Goal: Task Accomplishment & Management: Complete application form

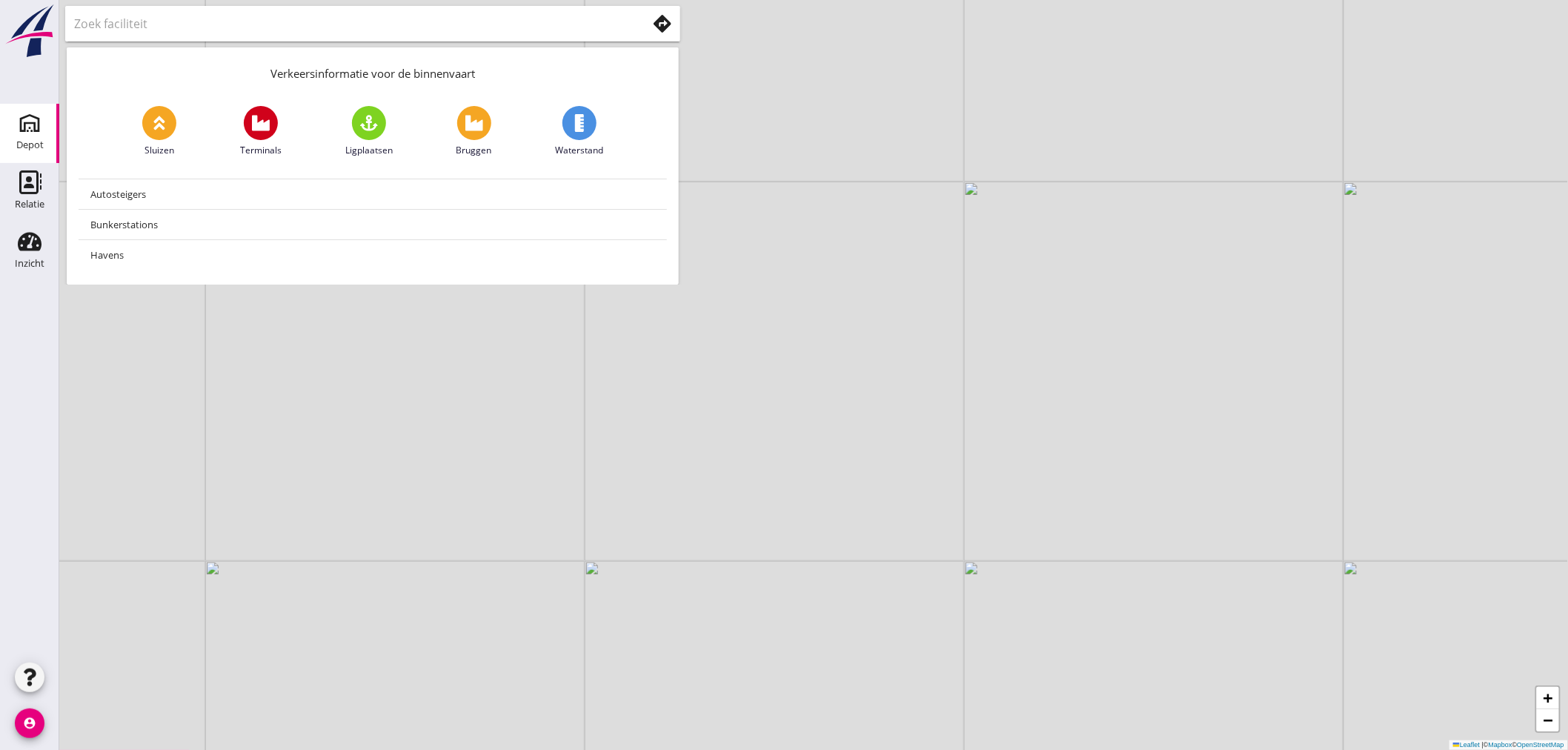
click at [41, 129] on div "Depot" at bounding box center [29, 123] width 36 height 24
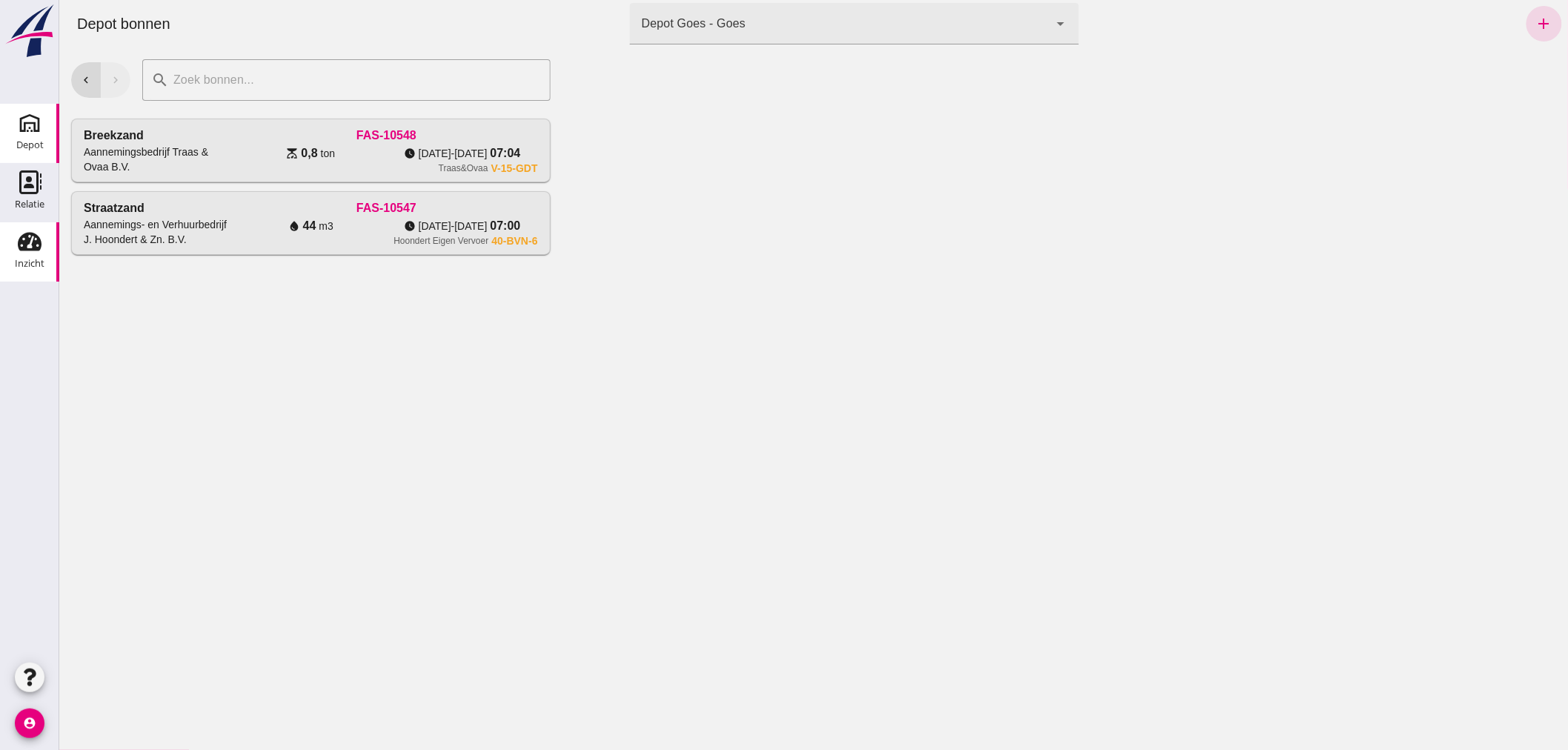
click at [29, 245] on icon "Inzicht" at bounding box center [29, 242] width 24 height 24
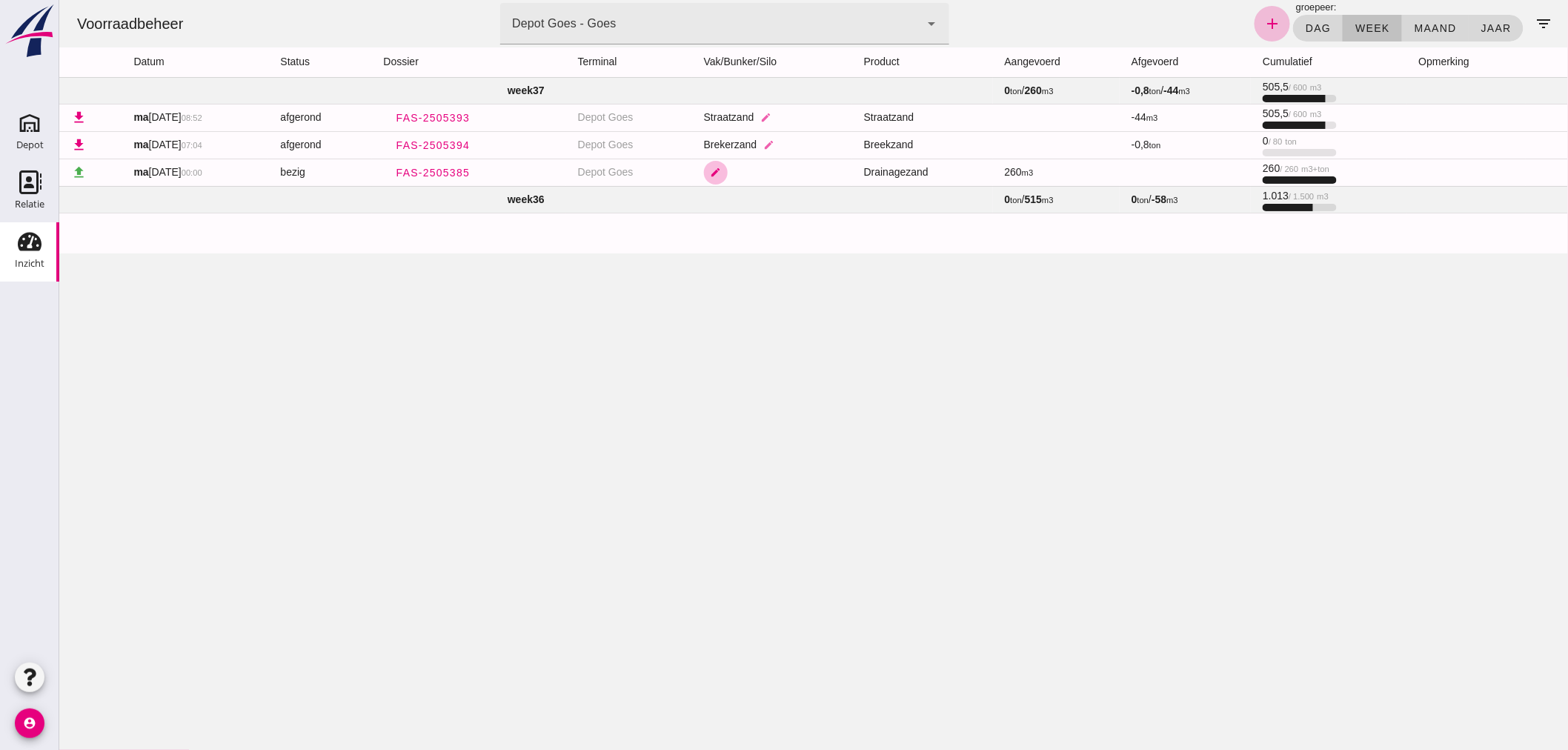
click at [716, 171] on icon "edit" at bounding box center [715, 172] width 11 height 11
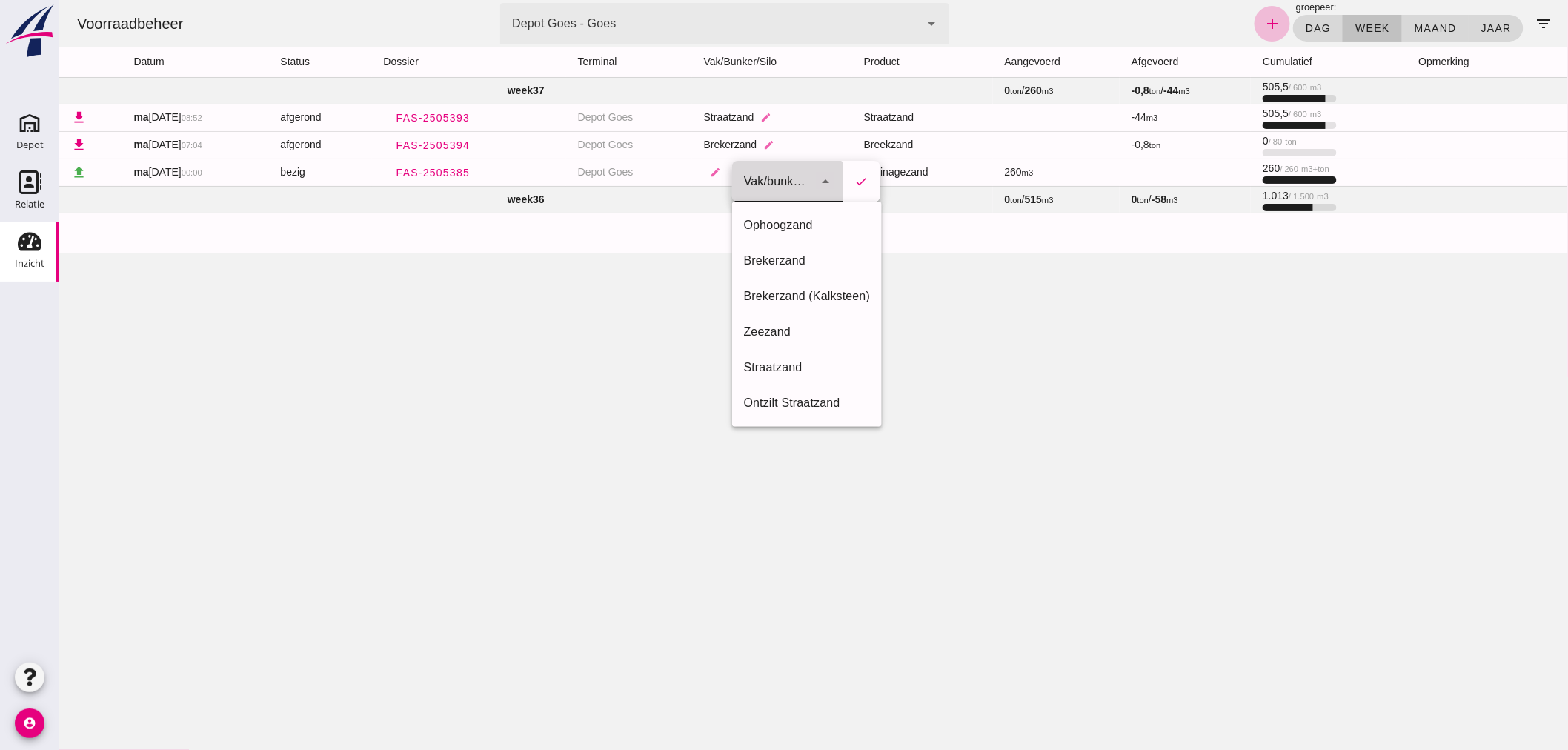
click at [825, 178] on icon "arrow_drop_down" at bounding box center [824, 181] width 17 height 17
click at [764, 324] on div "Zeezand" at bounding box center [807, 332] width 127 height 17
type input "302"
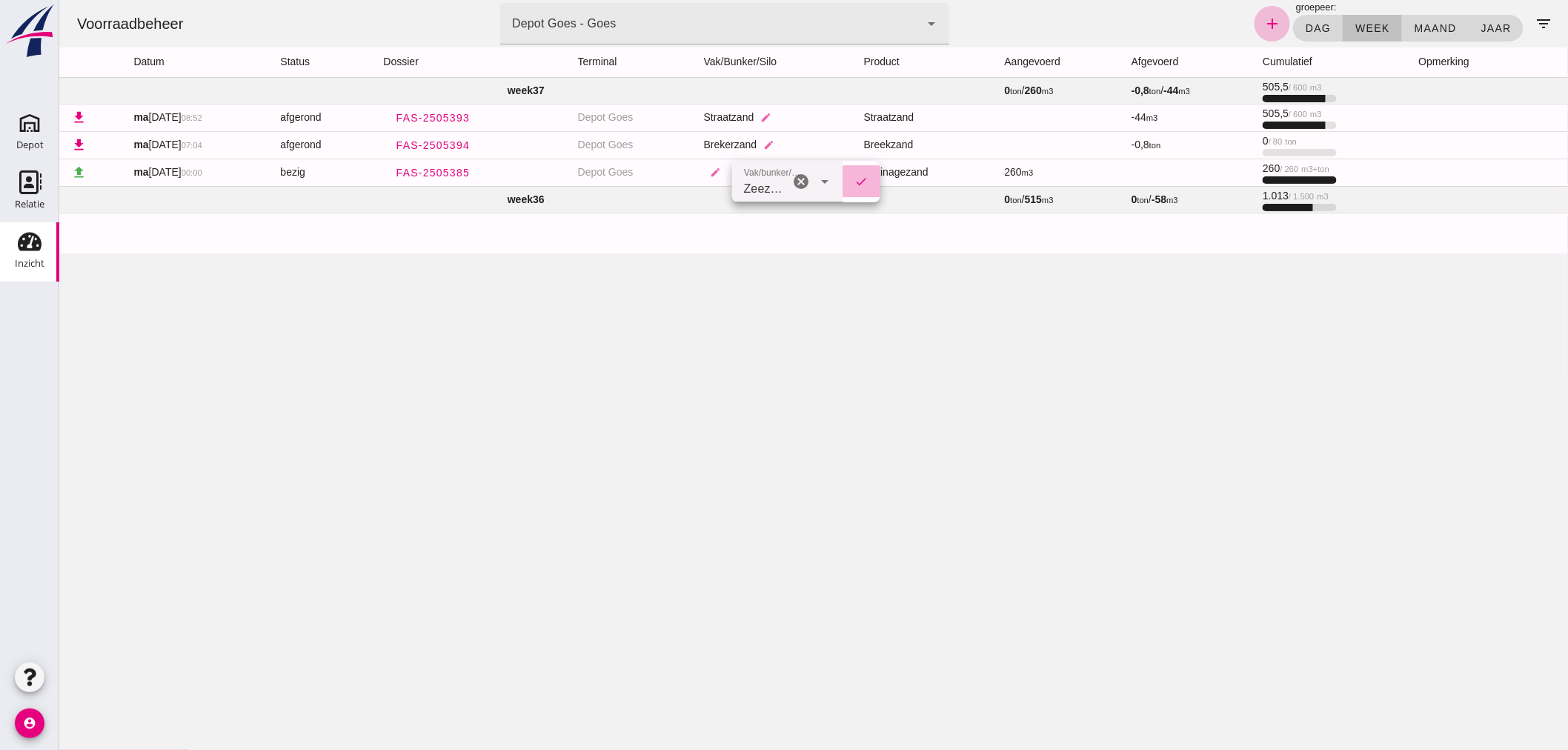
click at [857, 181] on icon "check" at bounding box center [861, 181] width 14 height 14
click at [23, 130] on use at bounding box center [29, 123] width 24 height 24
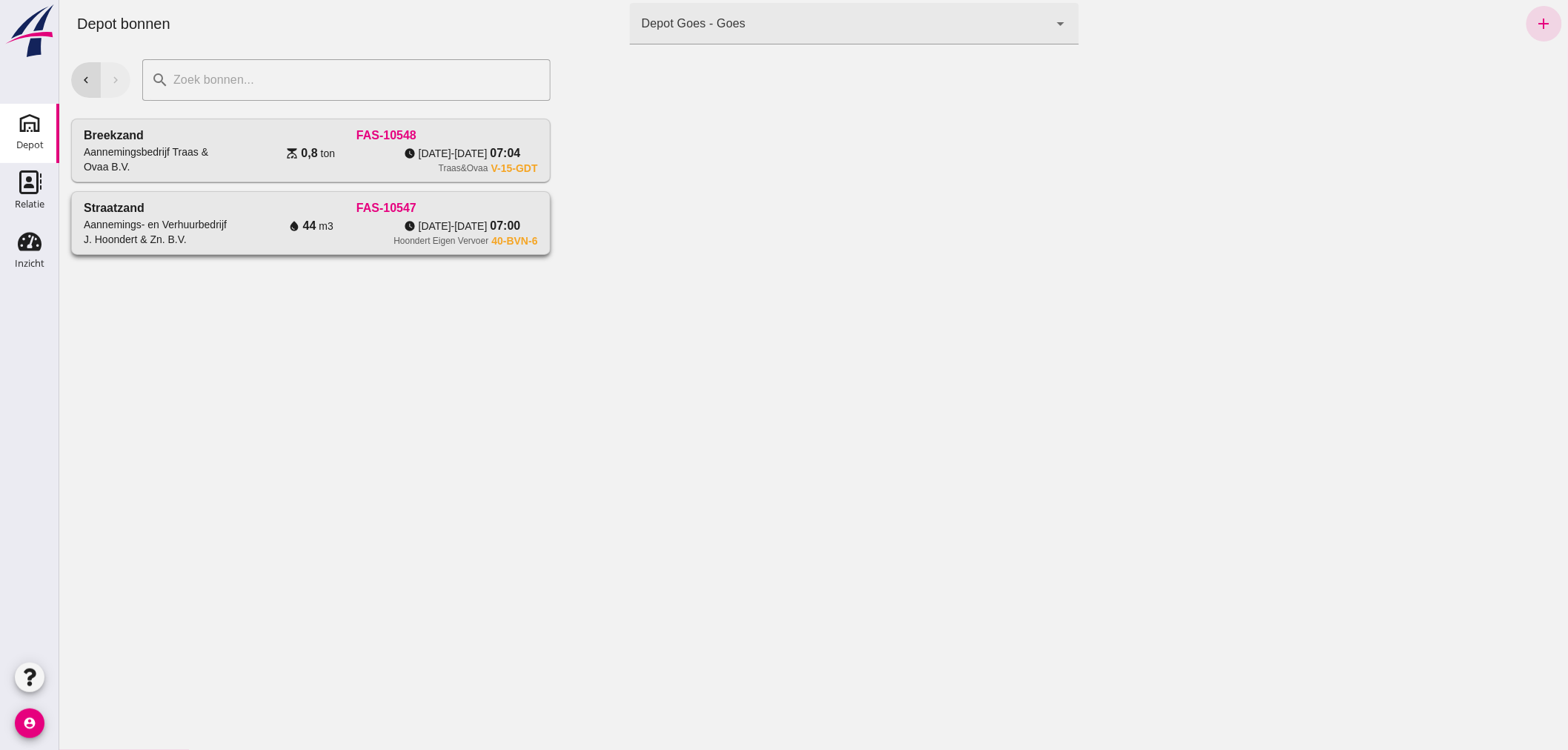
click at [239, 205] on div "FAS-10547" at bounding box center [385, 208] width 302 height 17
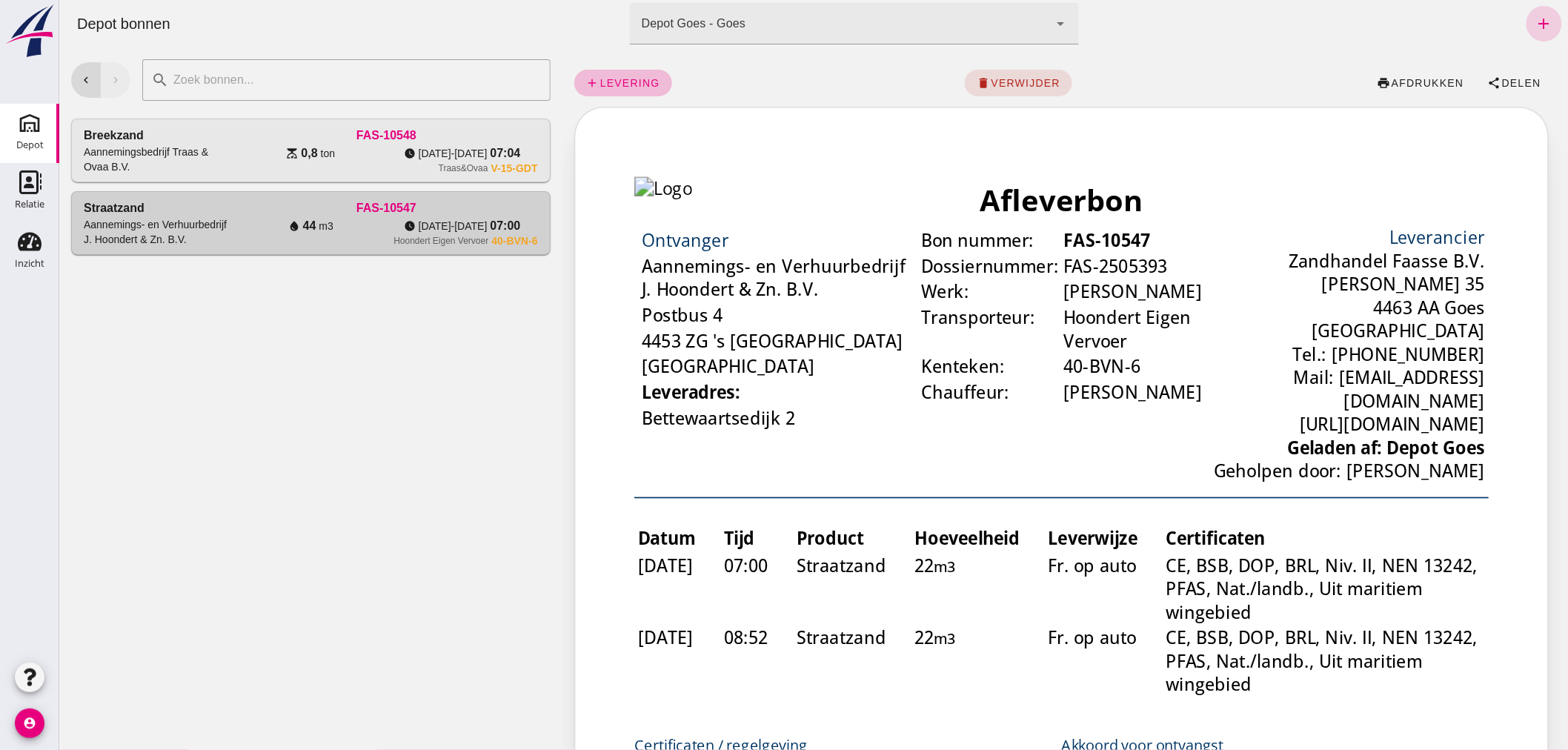
click at [1534, 17] on icon "add" at bounding box center [1542, 23] width 17 height 17
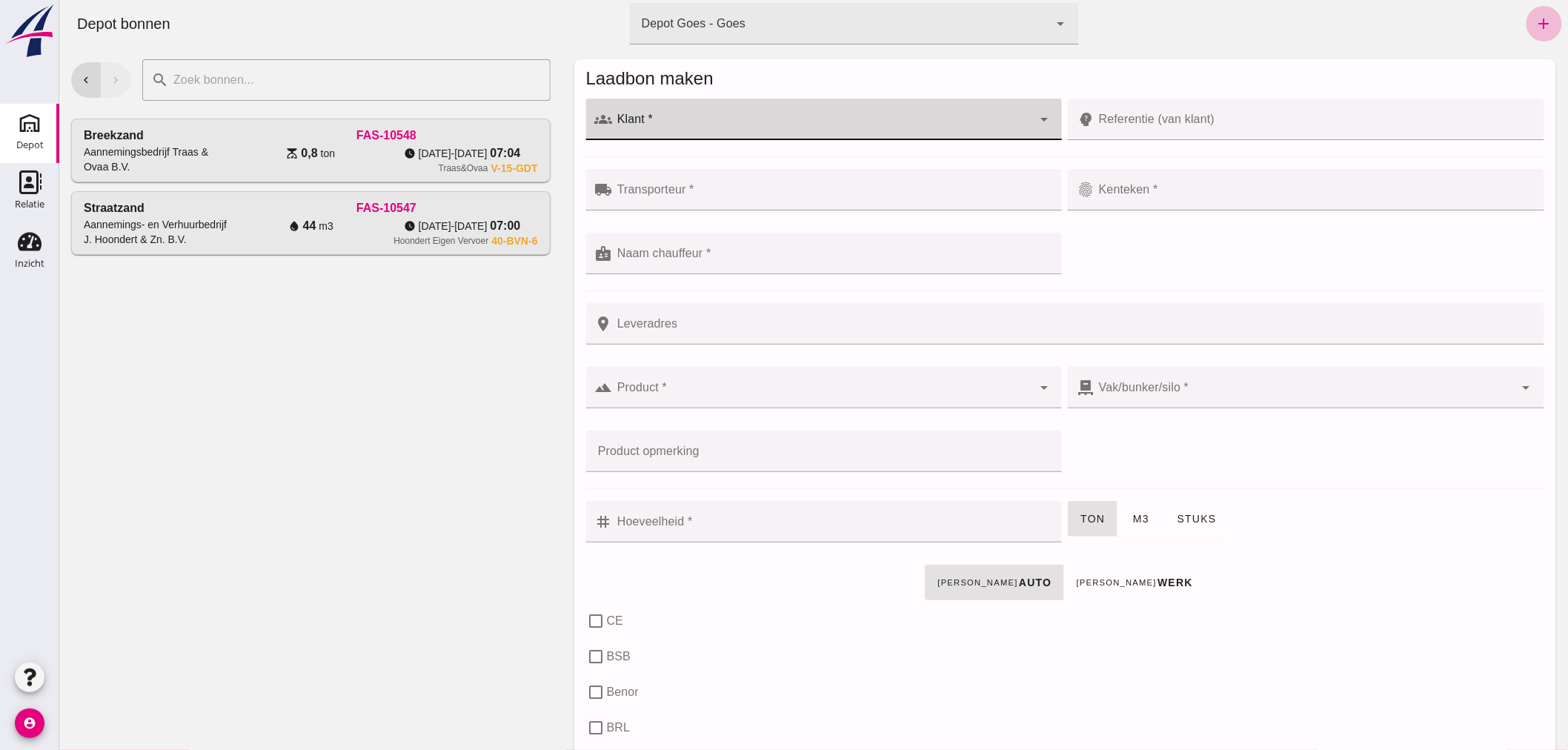
click at [698, 119] on input "Klant *" at bounding box center [821, 126] width 420 height 17
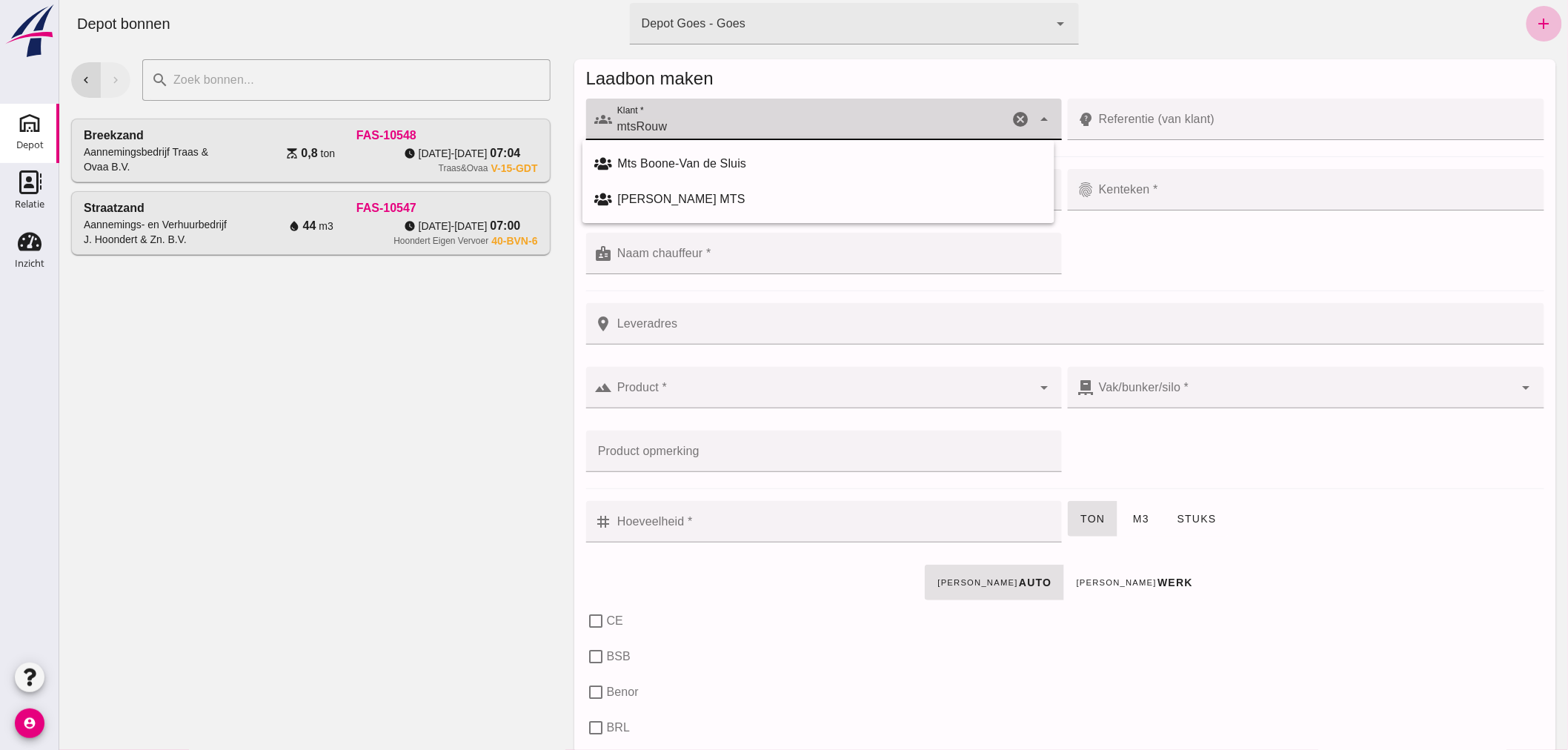
click at [627, 124] on input "mtsRouw" at bounding box center [809, 126] width 396 height 17
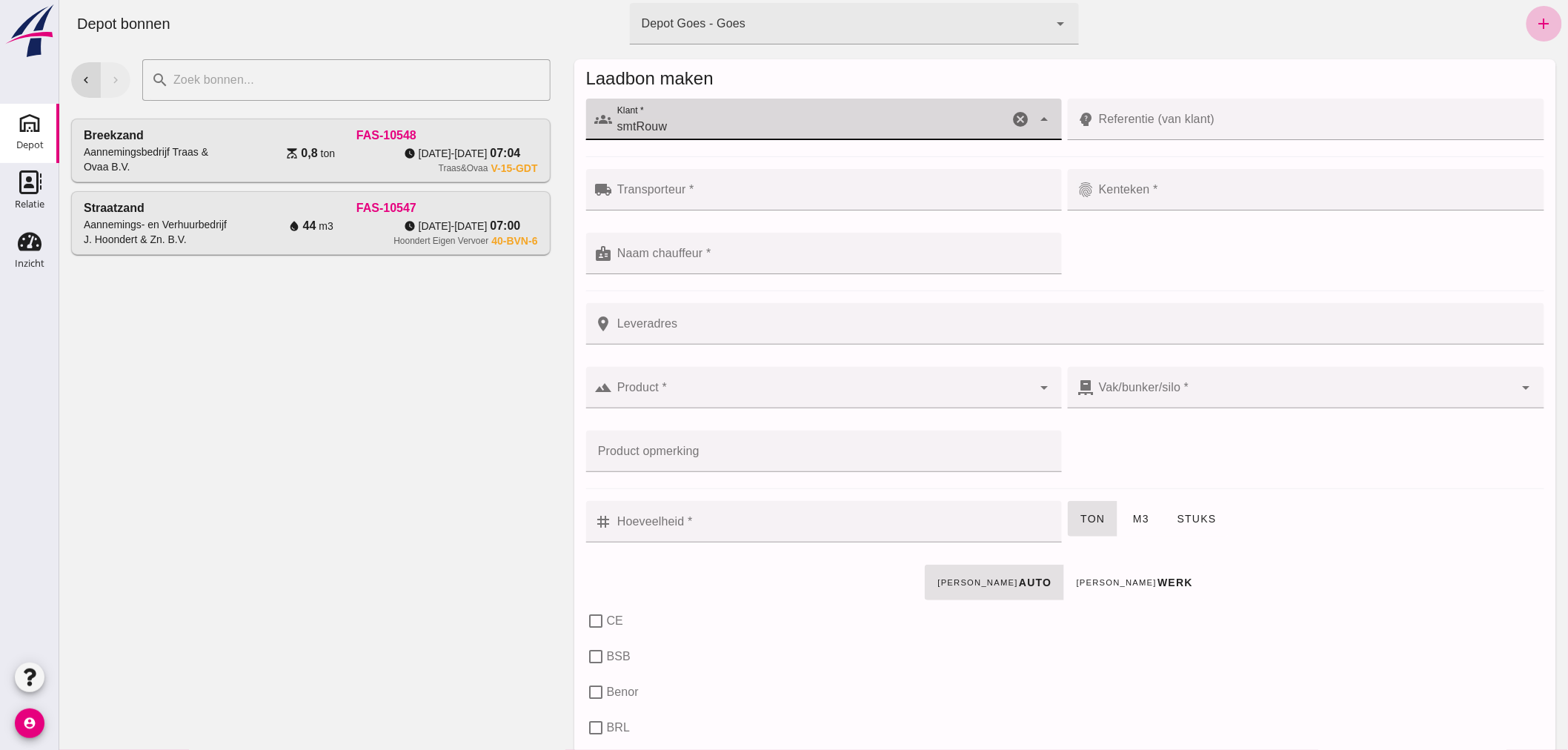
click at [630, 122] on input "smtRouw" at bounding box center [809, 126] width 396 height 17
click at [615, 120] on input "tRouw" at bounding box center [809, 126] width 396 height 17
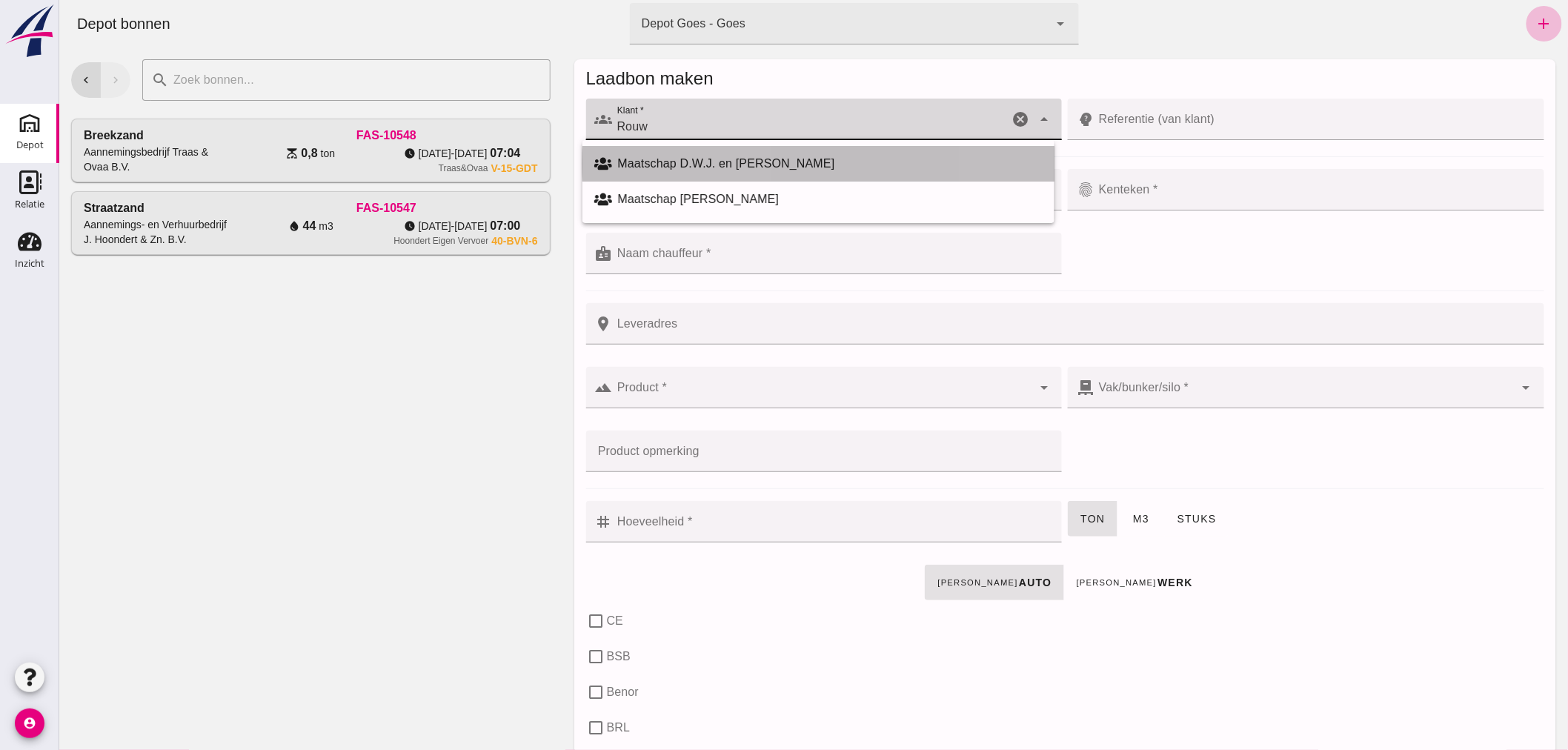
click at [703, 159] on div "Maatschap D.W.J. en [PERSON_NAME]" at bounding box center [829, 164] width 424 height 17
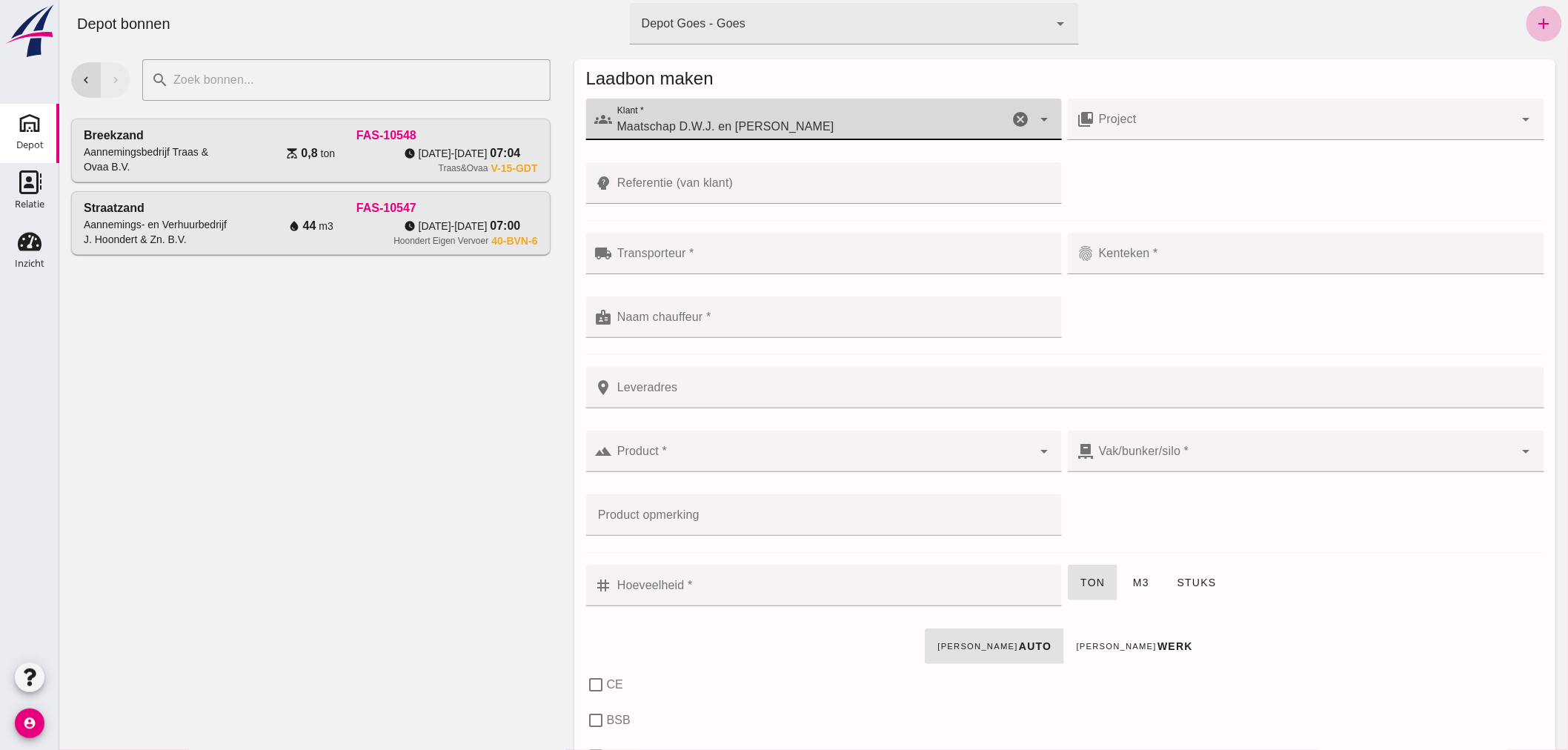
type input "Maatschap D.W.J. en [PERSON_NAME]"
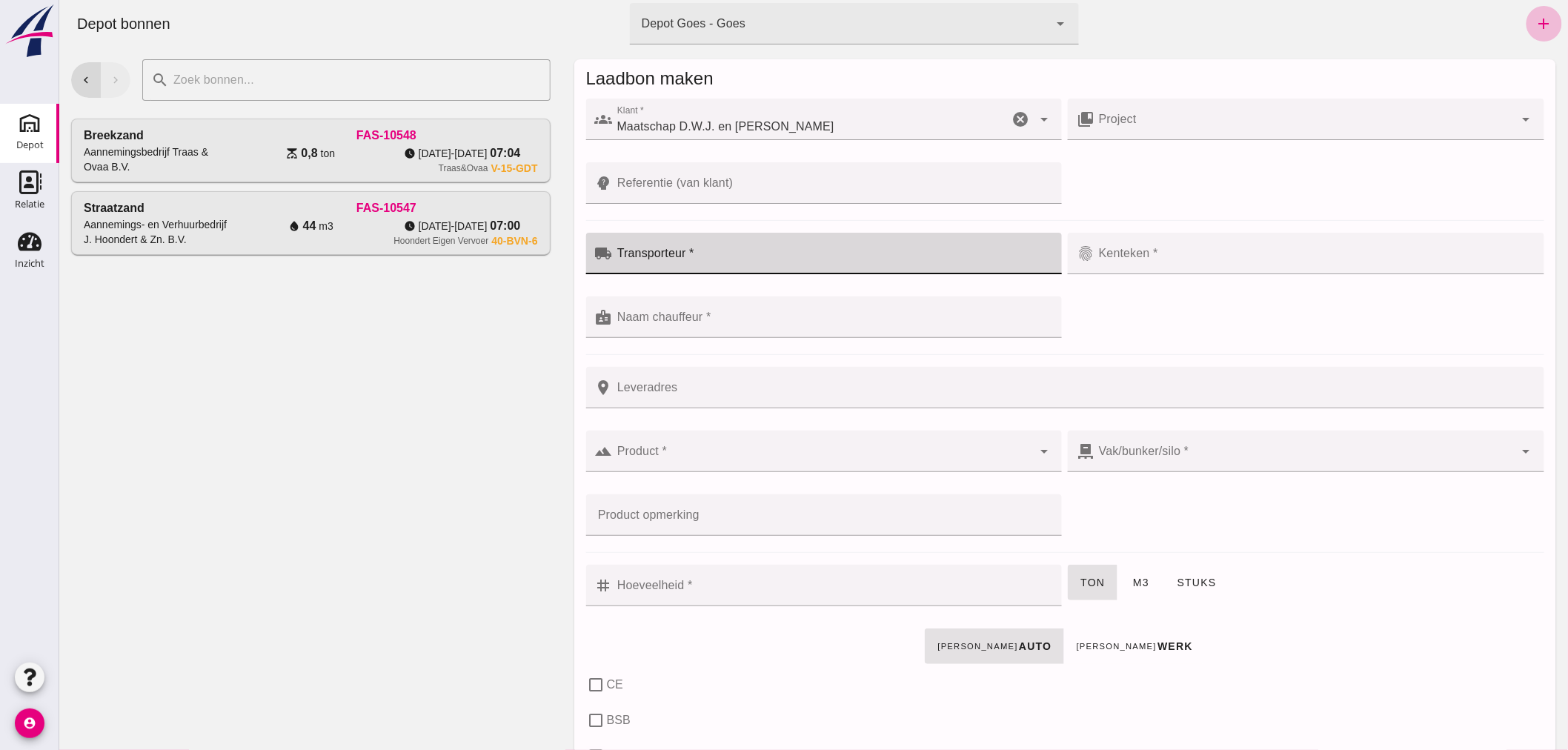
click at [714, 248] on div at bounding box center [832, 253] width 441 height 41
type input "Rouw"
click at [825, 320] on input "Naam chauffeur *" at bounding box center [821, 324] width 420 height 17
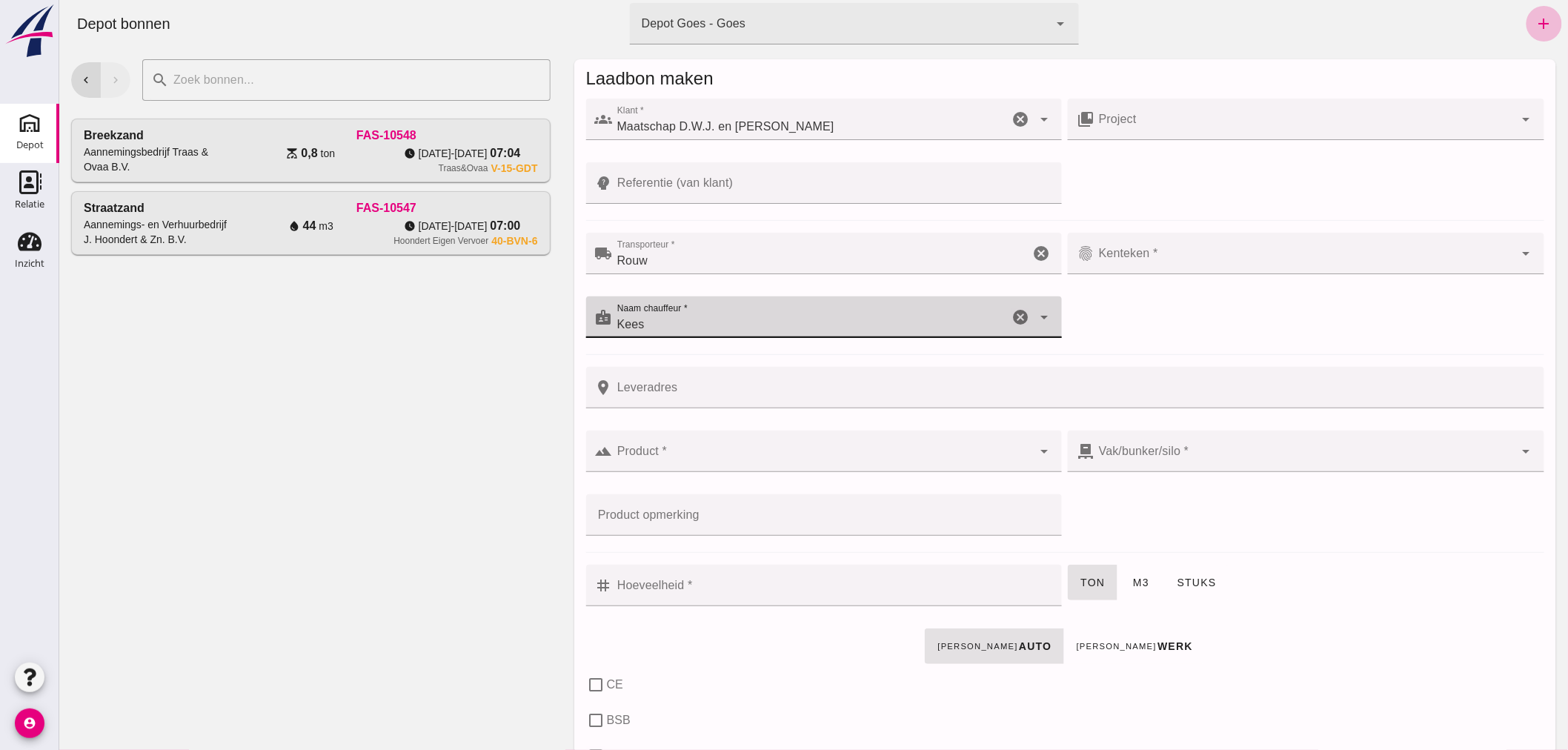
type input "Kees"
click at [1202, 248] on div at bounding box center [1303, 253] width 420 height 41
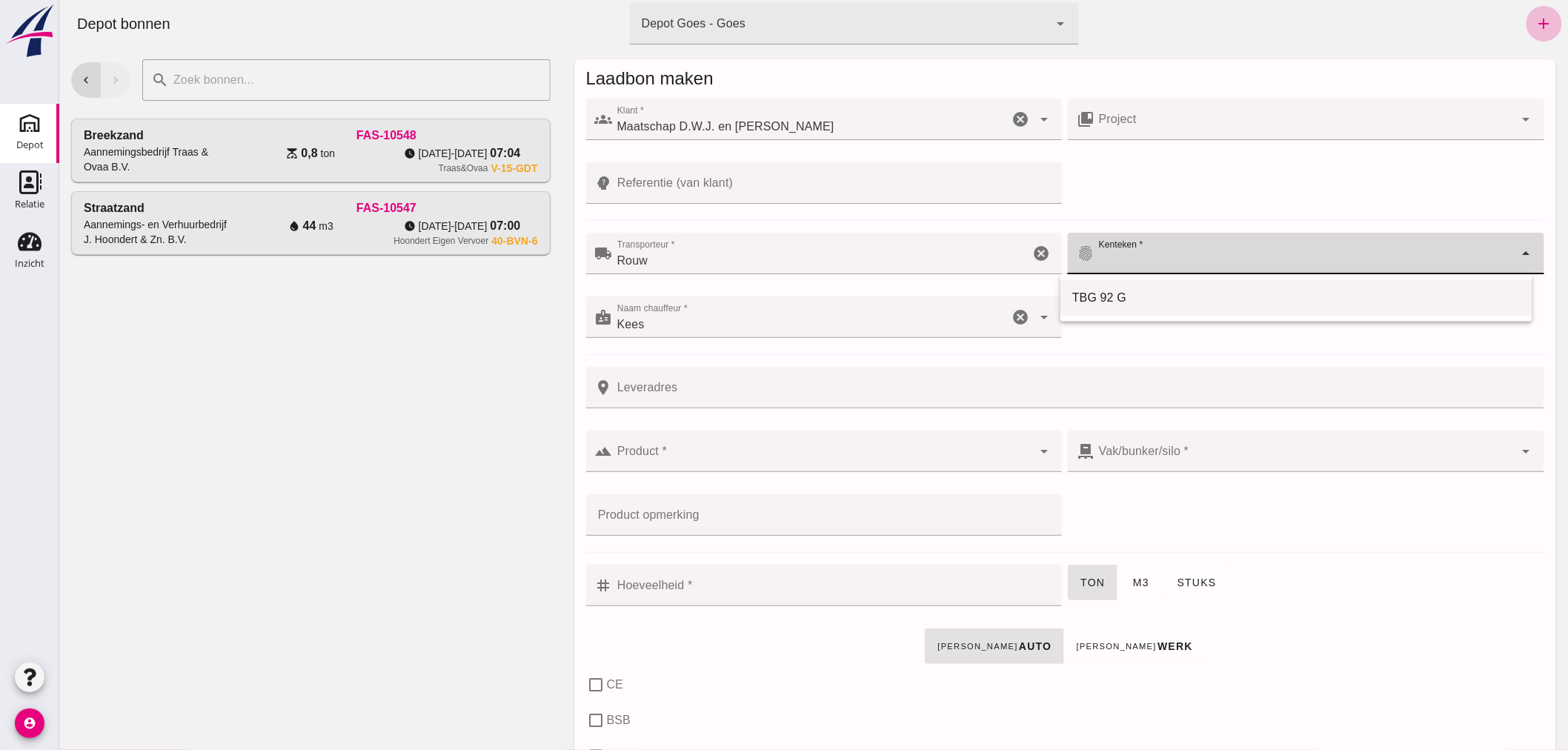
click at [1133, 295] on div "TBG 92 G" at bounding box center [1295, 298] width 448 height 17
type input "TBG 92 G"
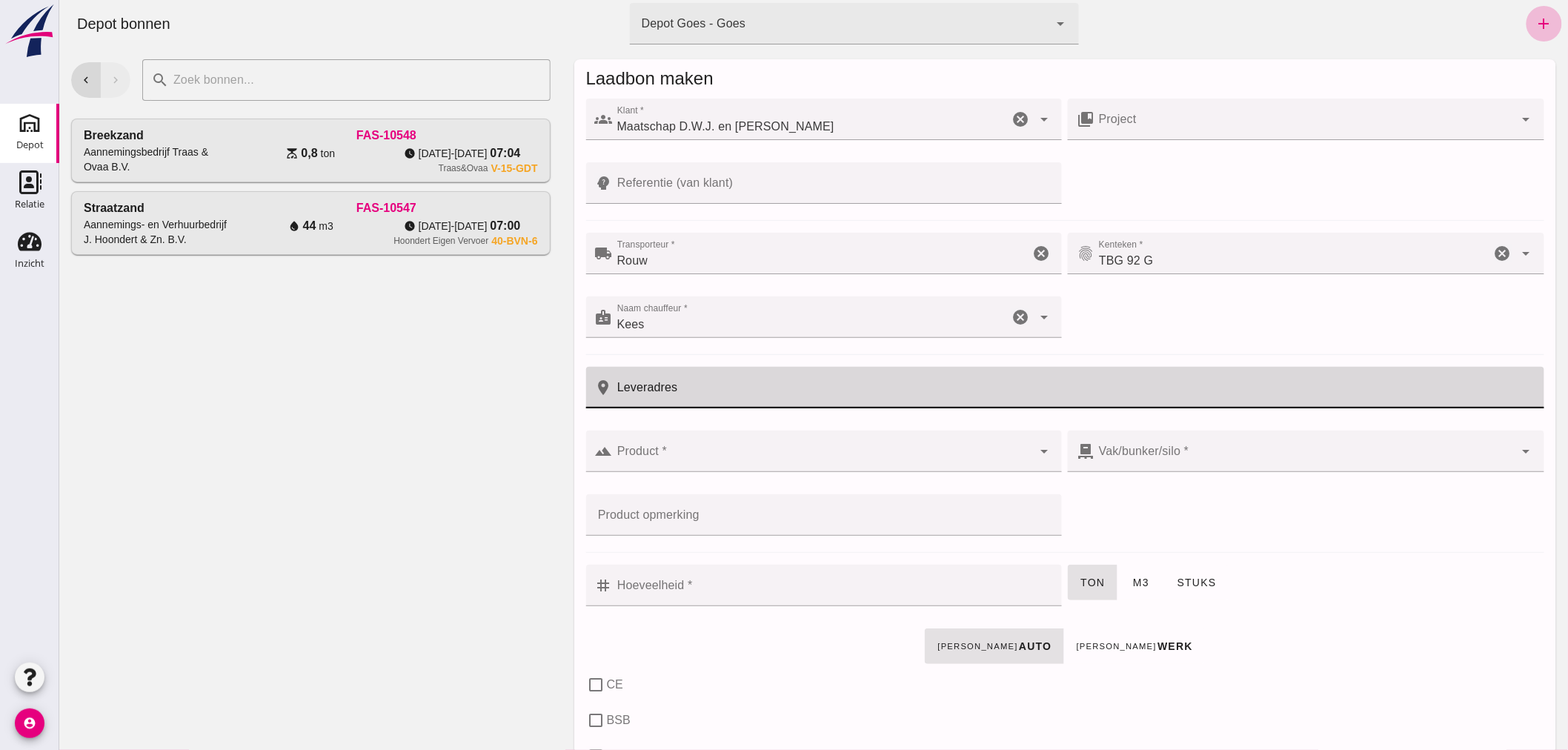
click at [784, 397] on input "Leveradres" at bounding box center [1073, 387] width 922 height 41
click at [816, 462] on input "Product *" at bounding box center [821, 459] width 420 height 17
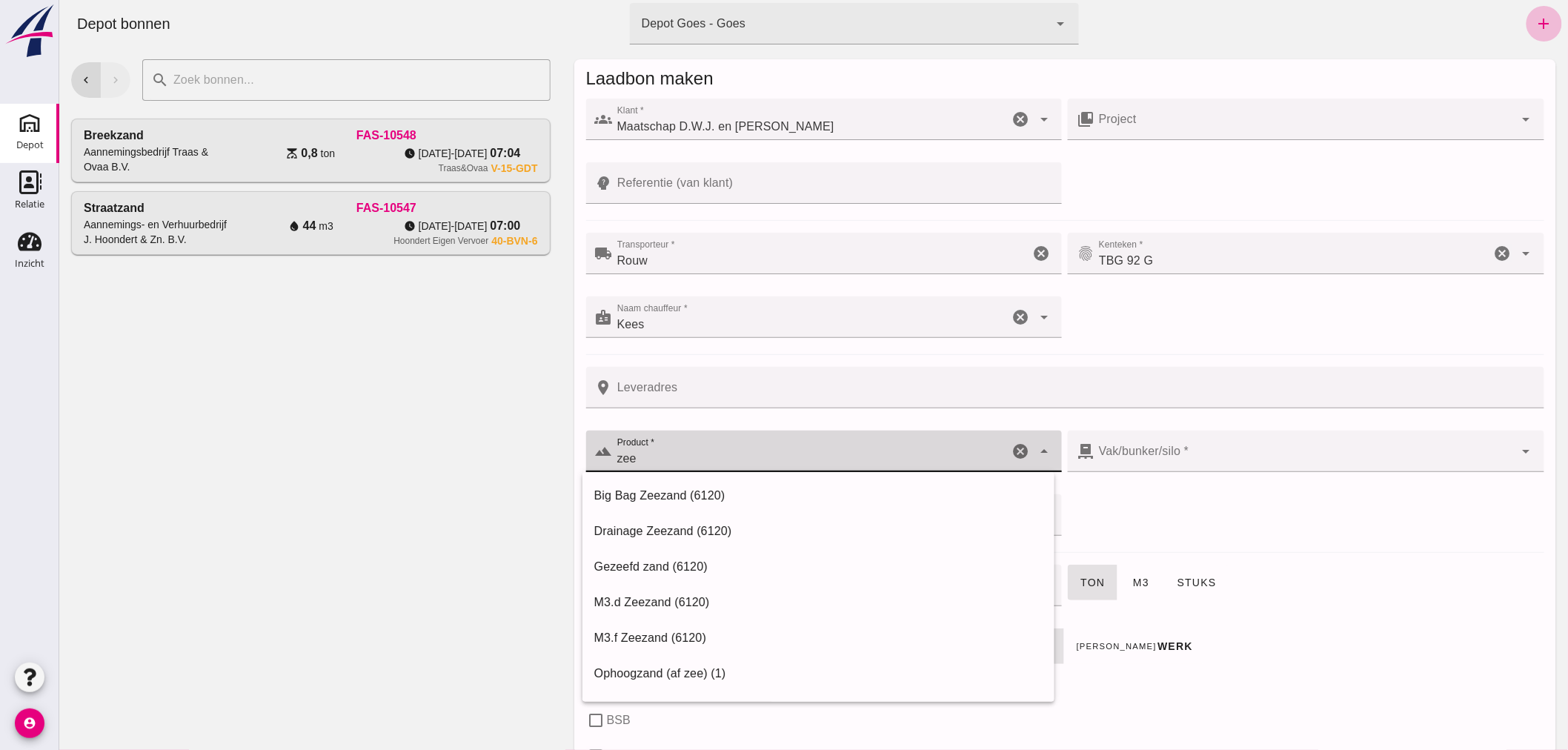
drag, startPoint x: 642, startPoint y: 457, endPoint x: 551, endPoint y: 479, distance: 93.6
click at [551, 479] on div "chevron_left chevron_right search cancel Breekzand Aannemingsbedrijf Traas & Ov…" at bounding box center [813, 399] width 1508 height 703
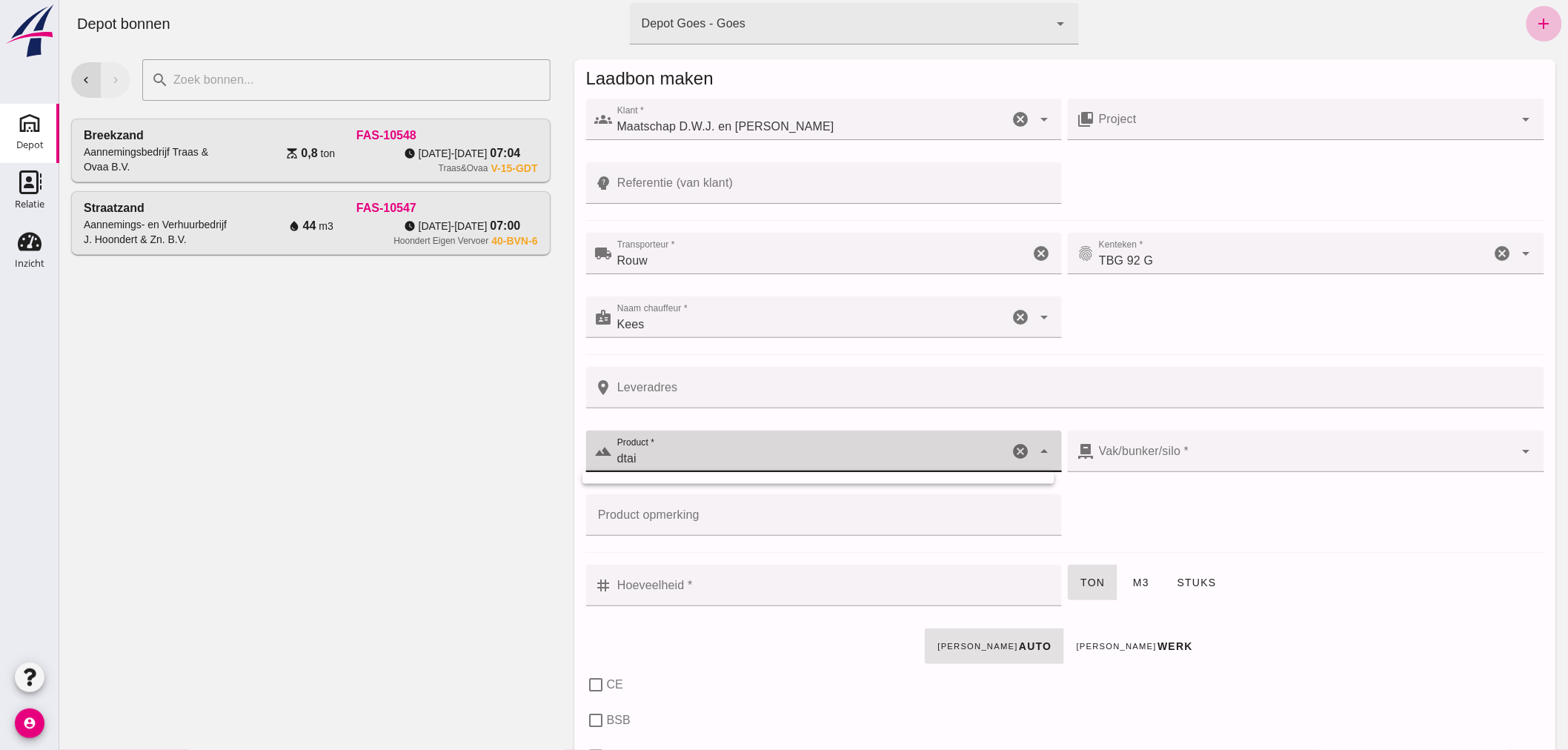
drag, startPoint x: 648, startPoint y: 446, endPoint x: 587, endPoint y: 470, distance: 65.6
click at [585, 470] on div "terrain Product * Product * dtai cancel arrow_drop_down" at bounding box center [823, 451] width 477 height 41
drag, startPoint x: 638, startPoint y: 456, endPoint x: 592, endPoint y: 461, distance: 46.3
click at [589, 463] on div "terrain Product * Product * dtai cancel arrow_drop_down" at bounding box center [823, 451] width 477 height 41
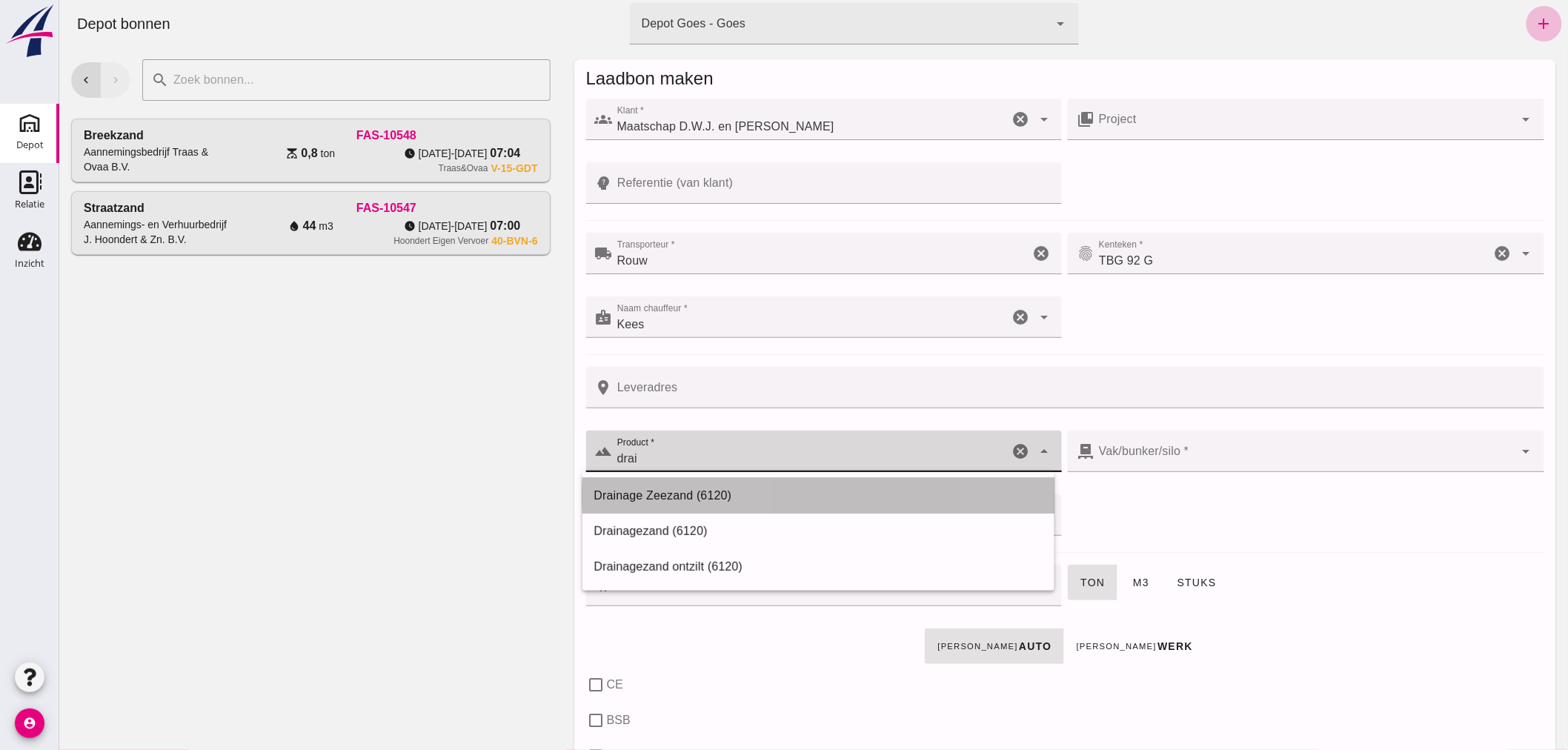
click at [655, 493] on div "Drainage Zeezand (6120)" at bounding box center [818, 495] width 448 height 17
type input "Drainage Zeezand (6120)"
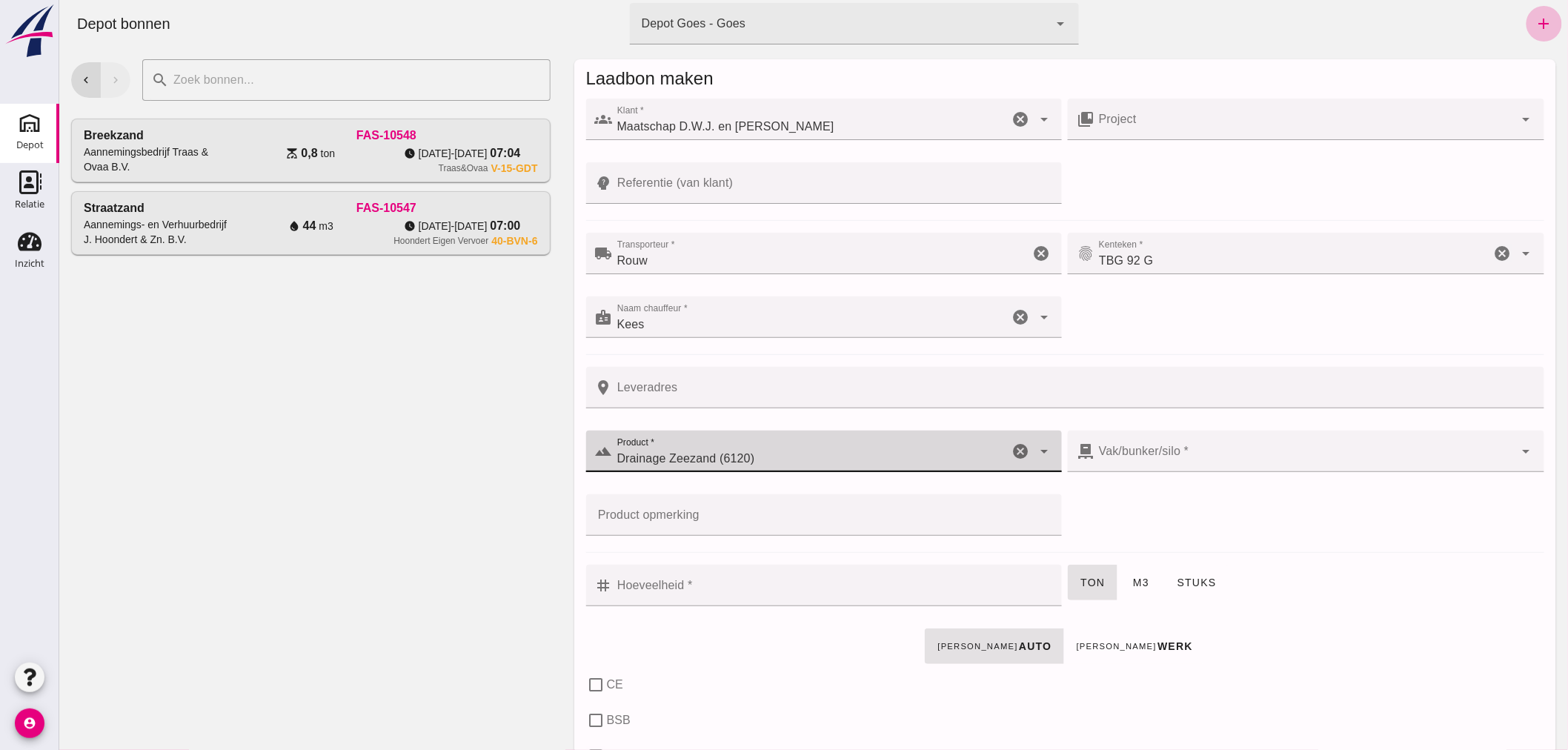
type input "302"
type input "Drainage Zeezand (6120)"
click at [809, 582] on input "Hoeveelheid *" at bounding box center [832, 585] width 441 height 41
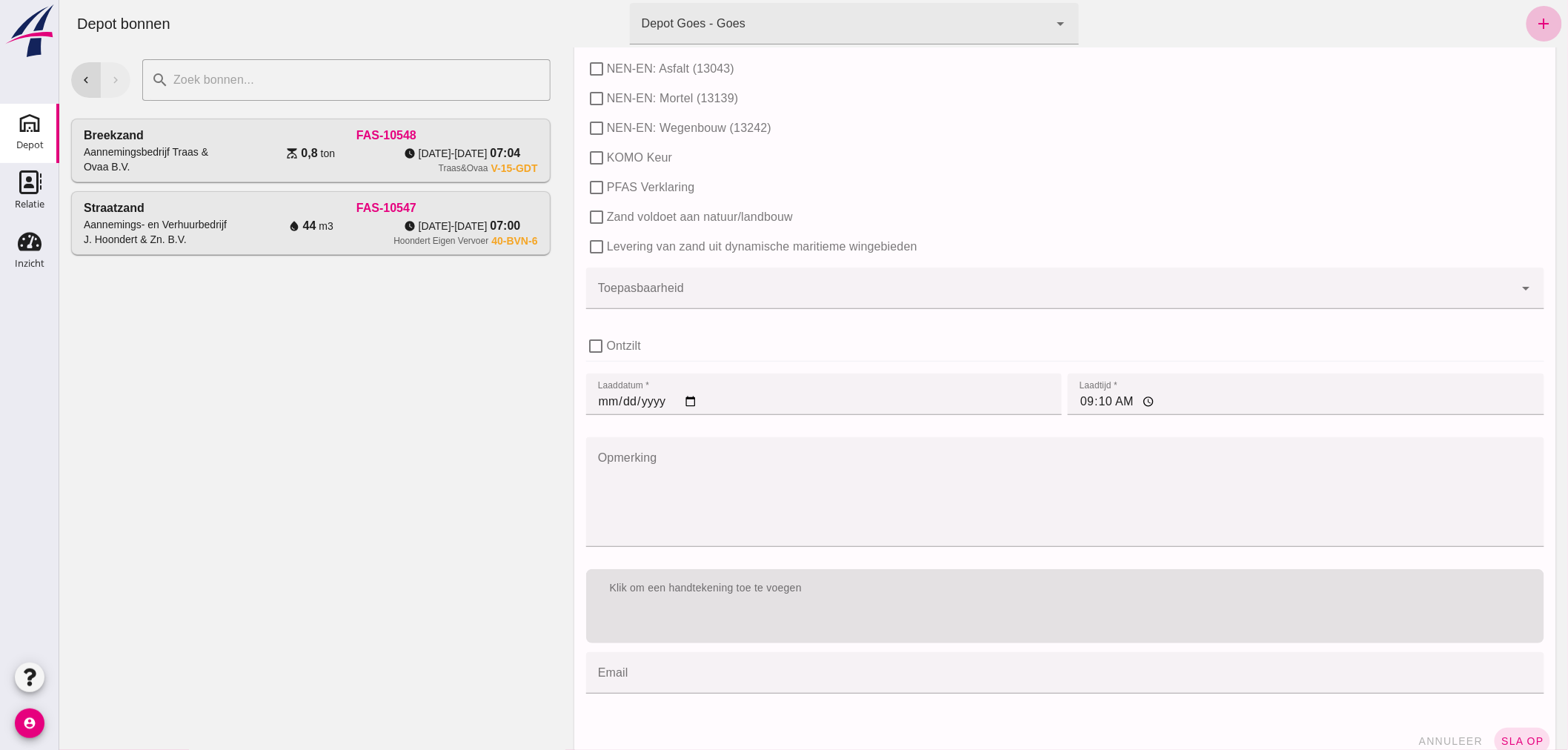
scroll to position [846, 0]
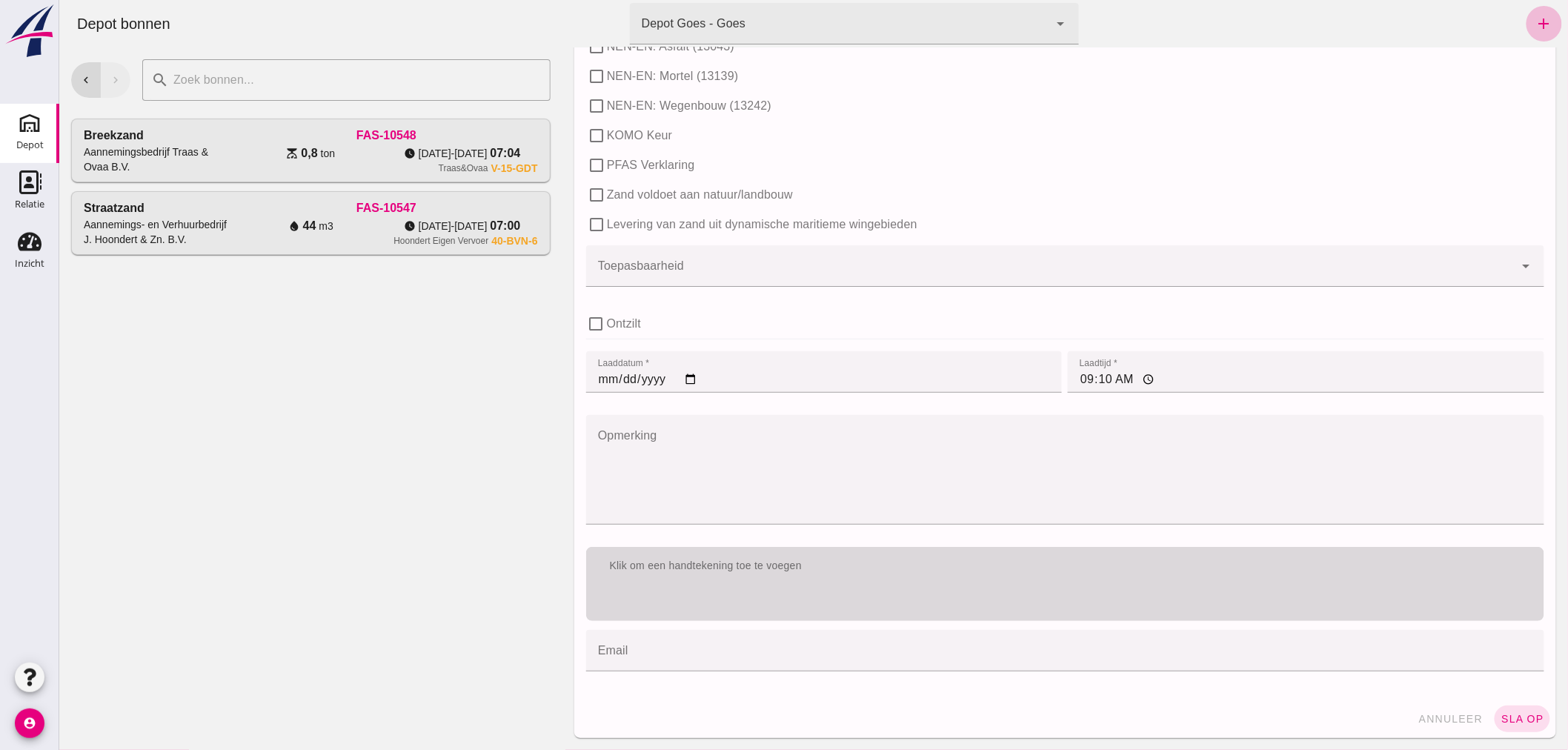
type input "10"
click at [894, 584] on div "Klik om een handtekening toe te voegen" at bounding box center [1064, 566] width 958 height 39
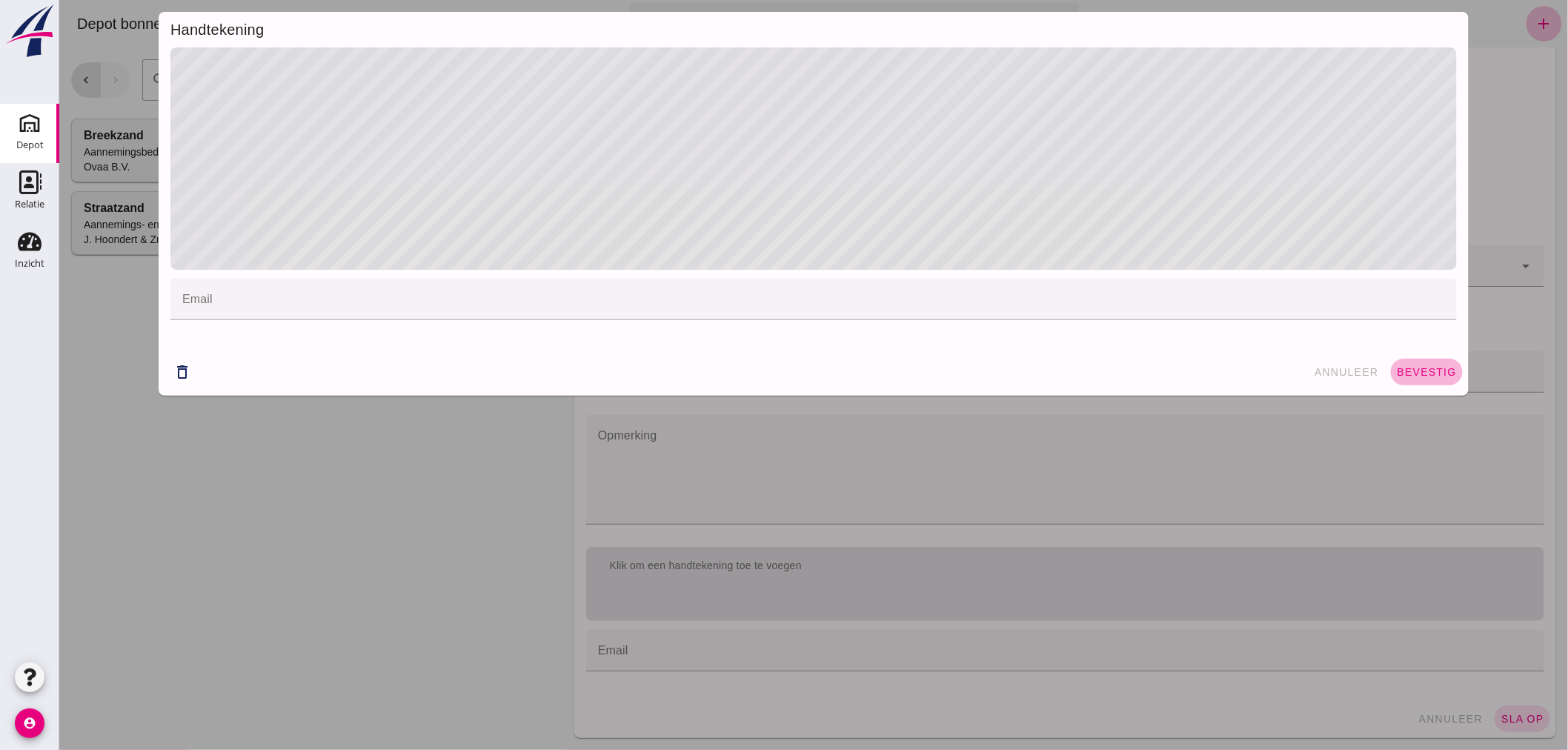
click at [1422, 365] on button "bevestig" at bounding box center [1426, 371] width 72 height 27
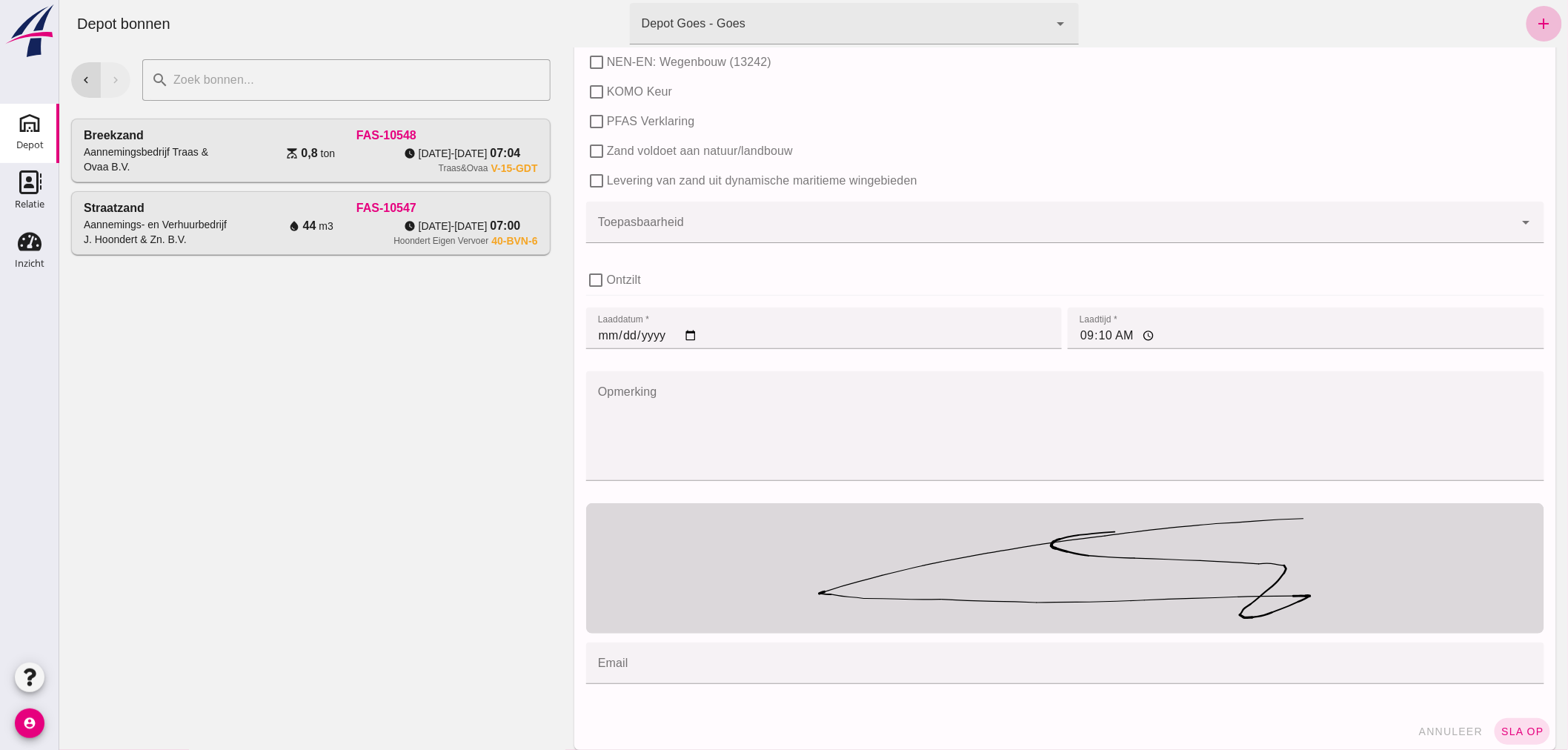
scroll to position [902, 0]
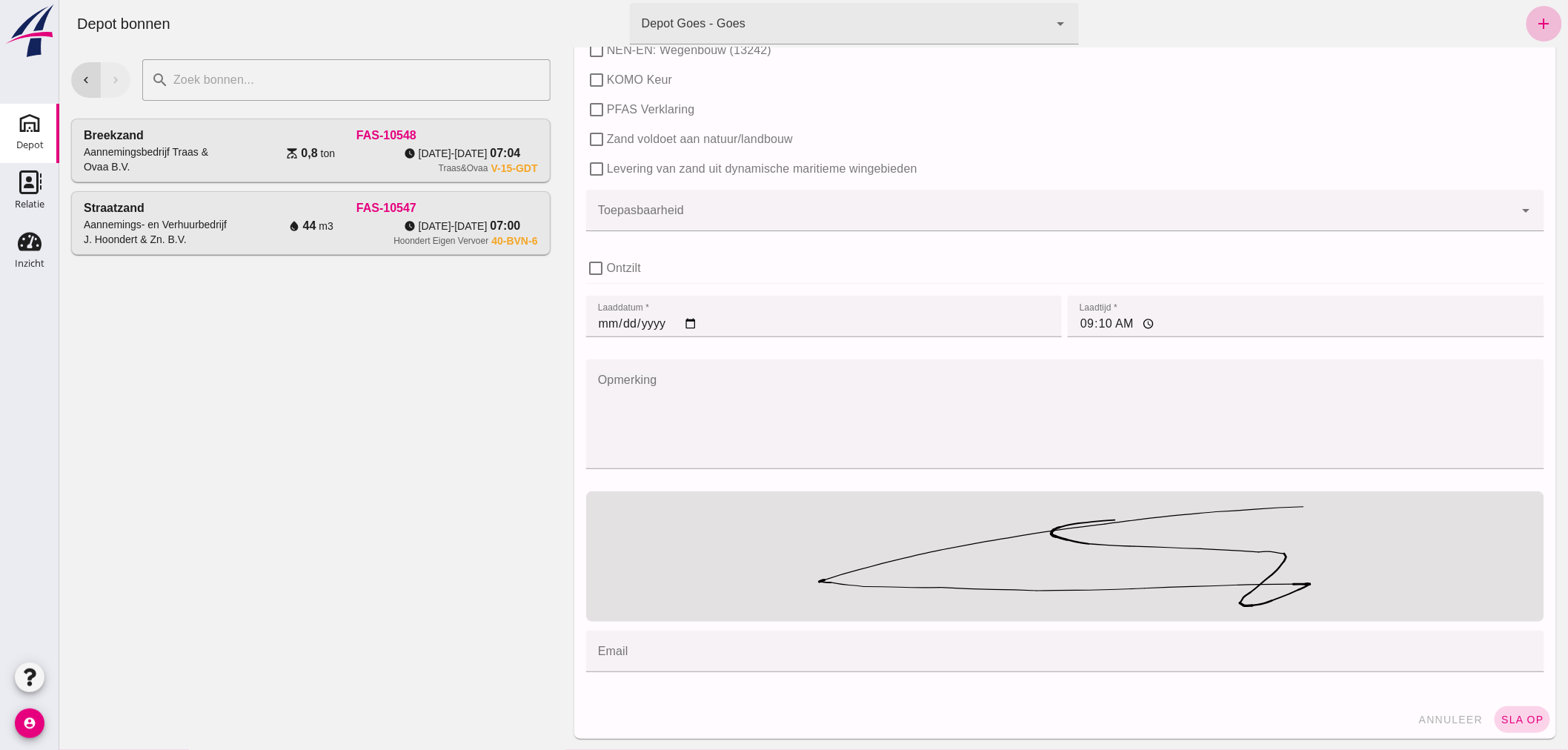
click at [1508, 717] on span "sla op" at bounding box center [1521, 720] width 44 height 12
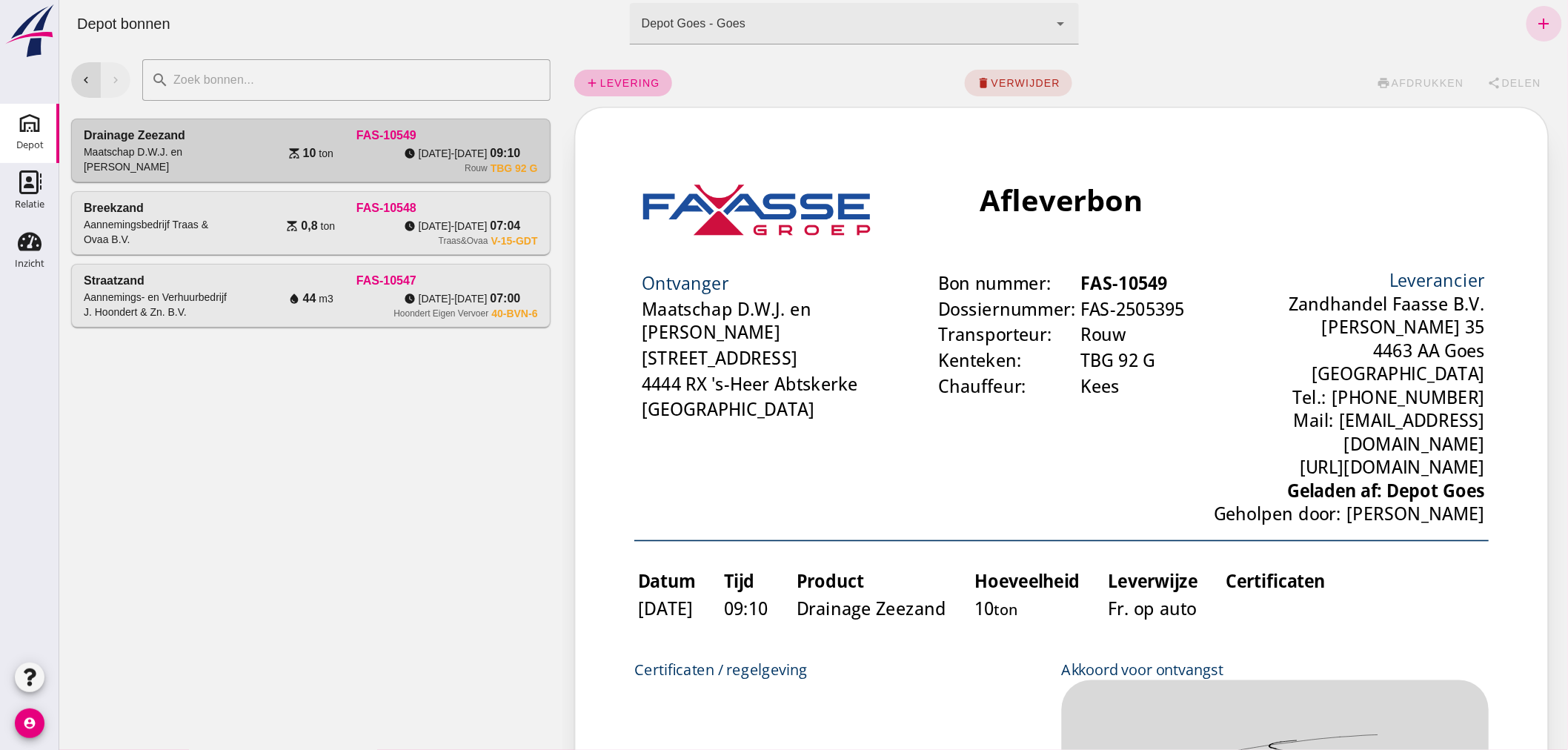
scroll to position [0, 0]
click at [30, 233] on use at bounding box center [29, 242] width 24 height 18
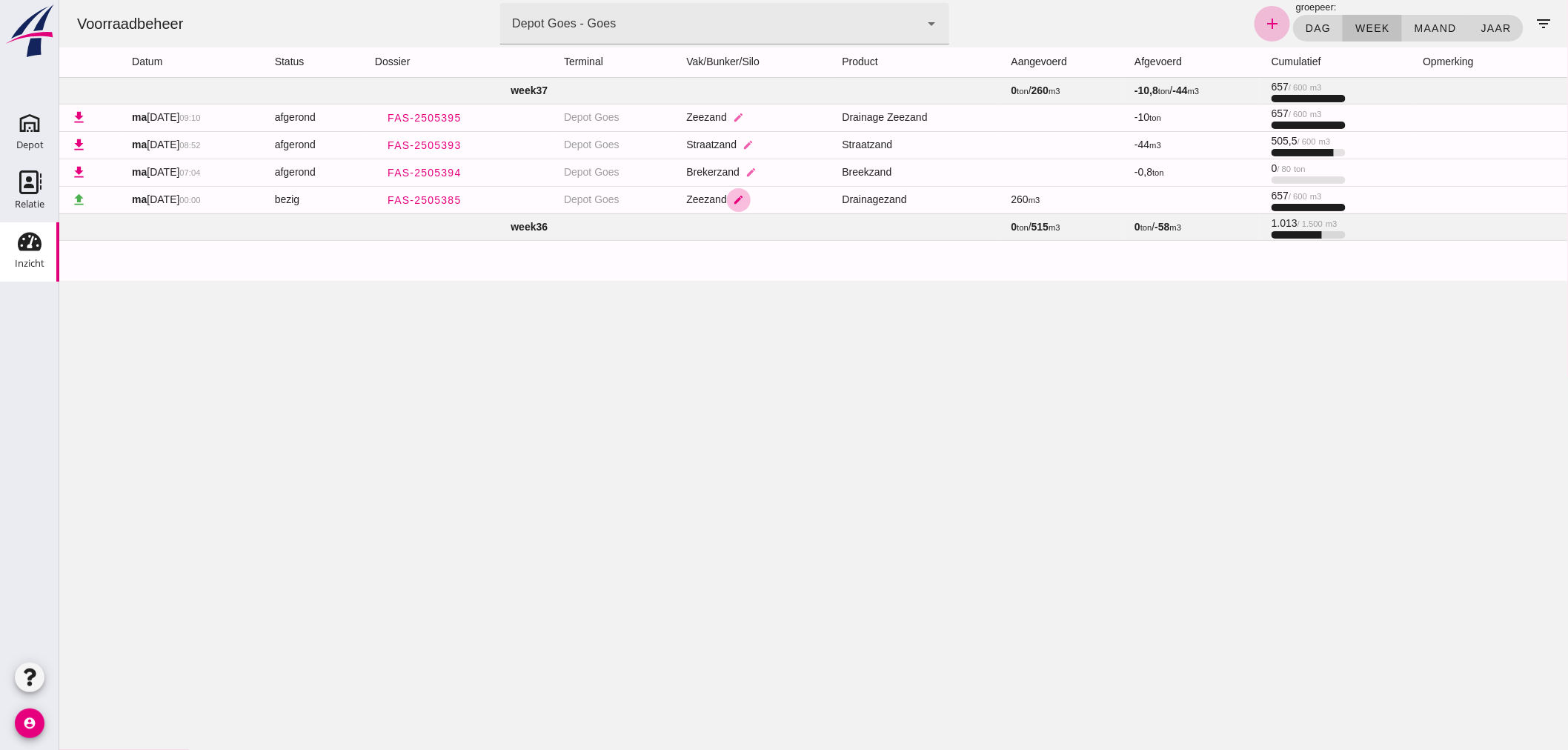
click at [742, 194] on icon "edit" at bounding box center [739, 199] width 11 height 11
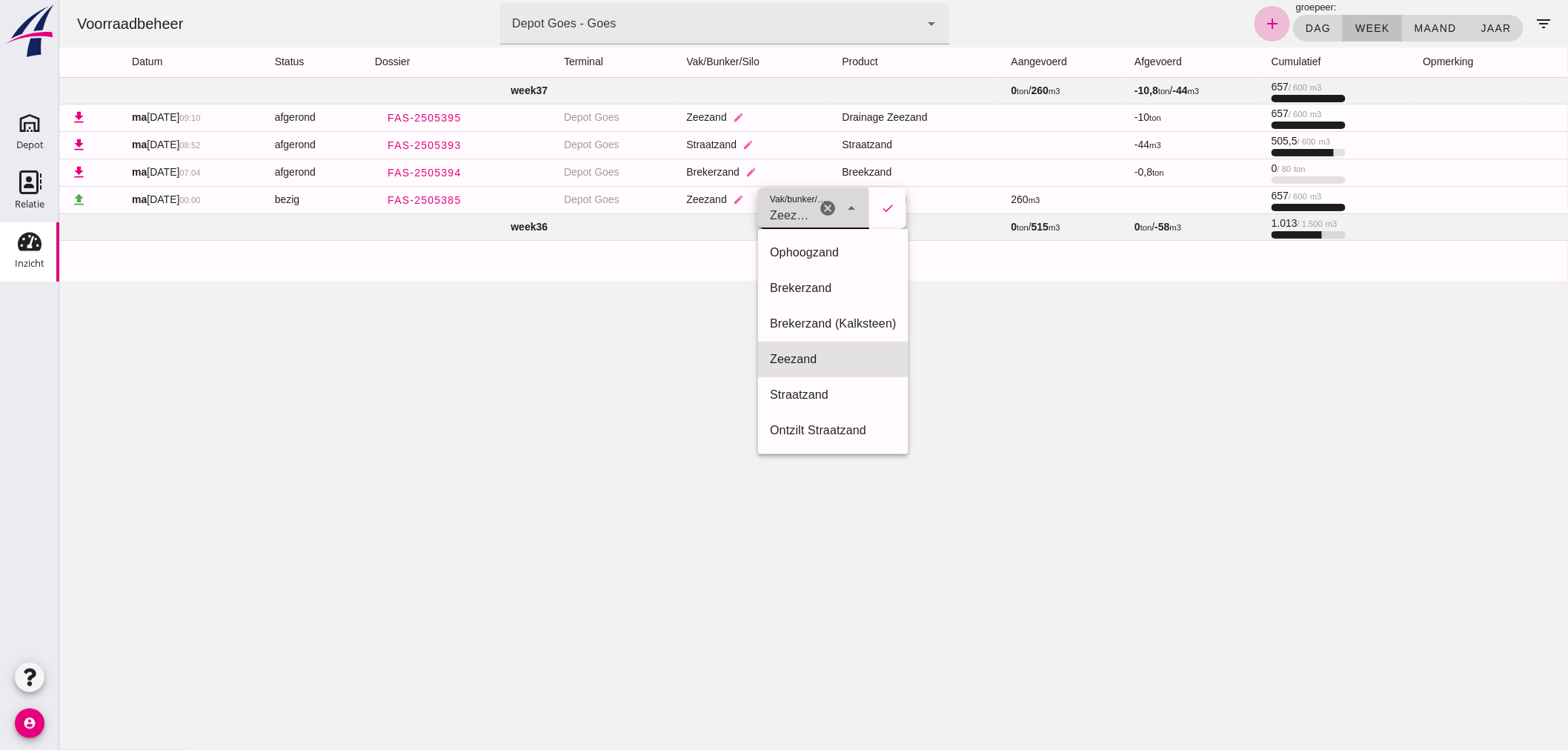
click at [793, 210] on span "Zeezand" at bounding box center [789, 215] width 41 height 17
click at [967, 308] on div "Voorraadbeheer terminal Depot Goes - Goes 8d49d884-38cb-411c-a66c-fafb858bb749 …" at bounding box center [813, 375] width 1508 height 750
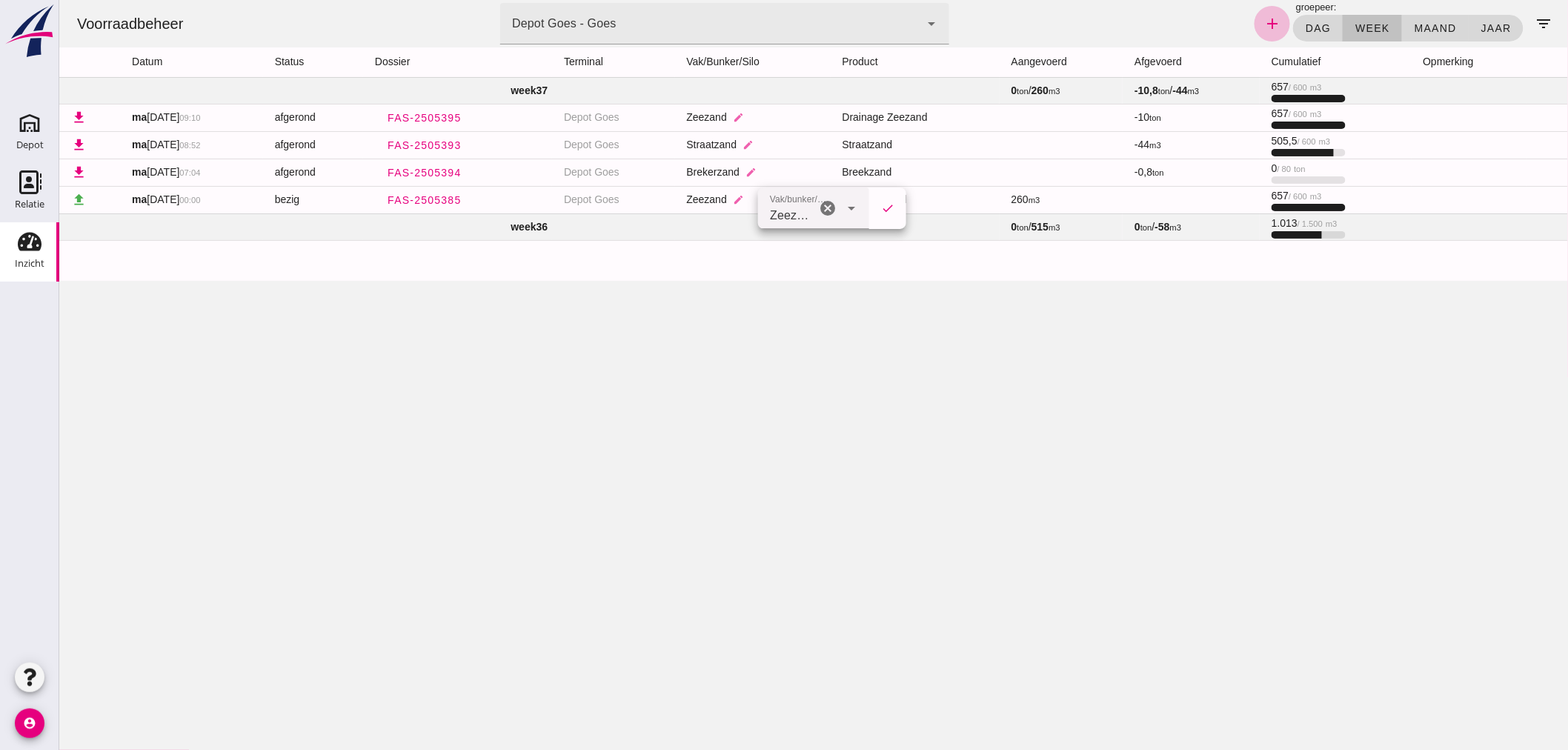
click at [952, 284] on div "Voorraadbeheer terminal Depot Goes - Goes 8d49d884-38cb-411c-a66c-fafb858bb749 …" at bounding box center [813, 375] width 1508 height 750
click at [1262, 18] on icon "add" at bounding box center [1270, 23] width 17 height 17
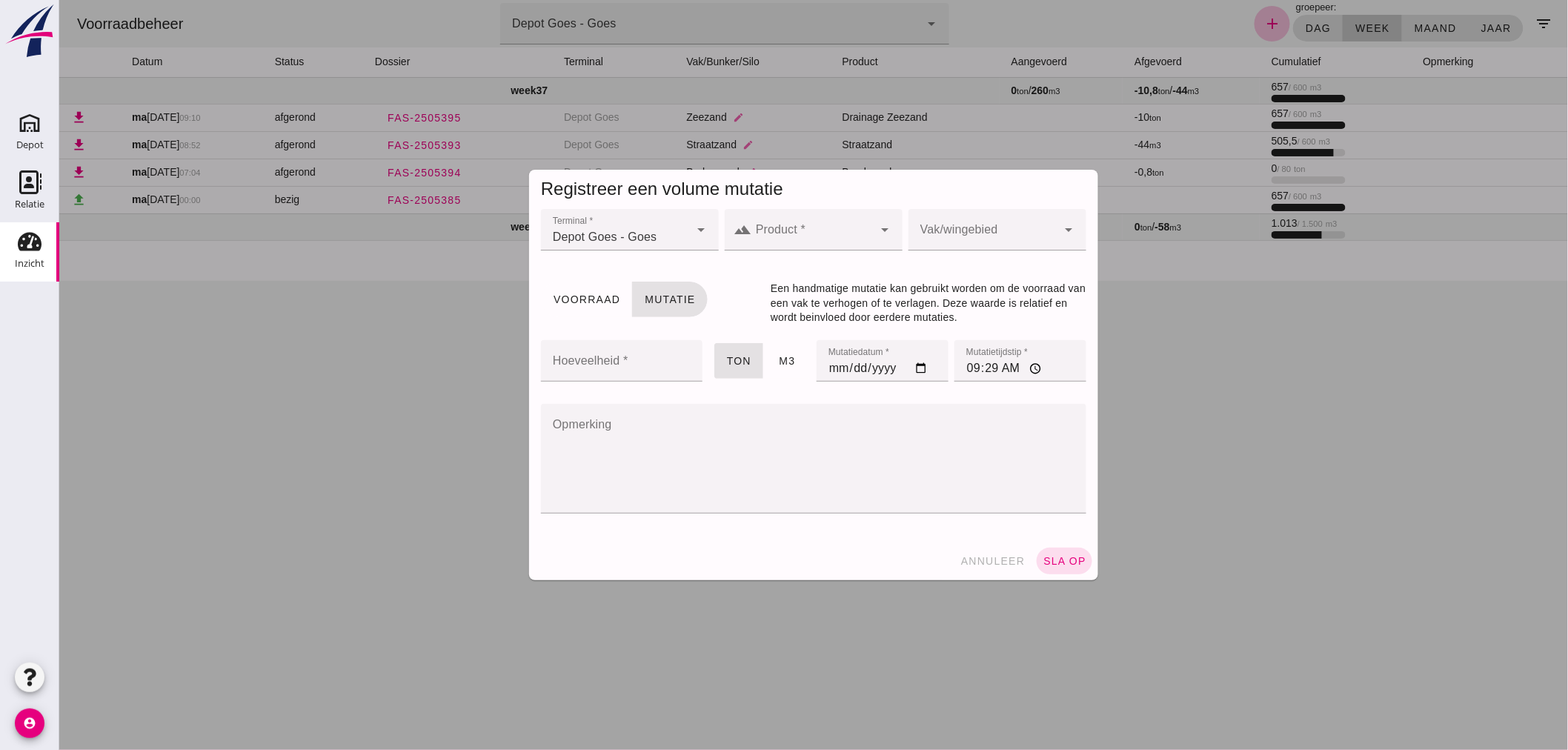
drag, startPoint x: 1009, startPoint y: 557, endPoint x: 987, endPoint y: 561, distance: 22.4
click at [1007, 553] on button "annuleer" at bounding box center [992, 561] width 77 height 27
click at [987, 561] on div at bounding box center [813, 375] width 1508 height 750
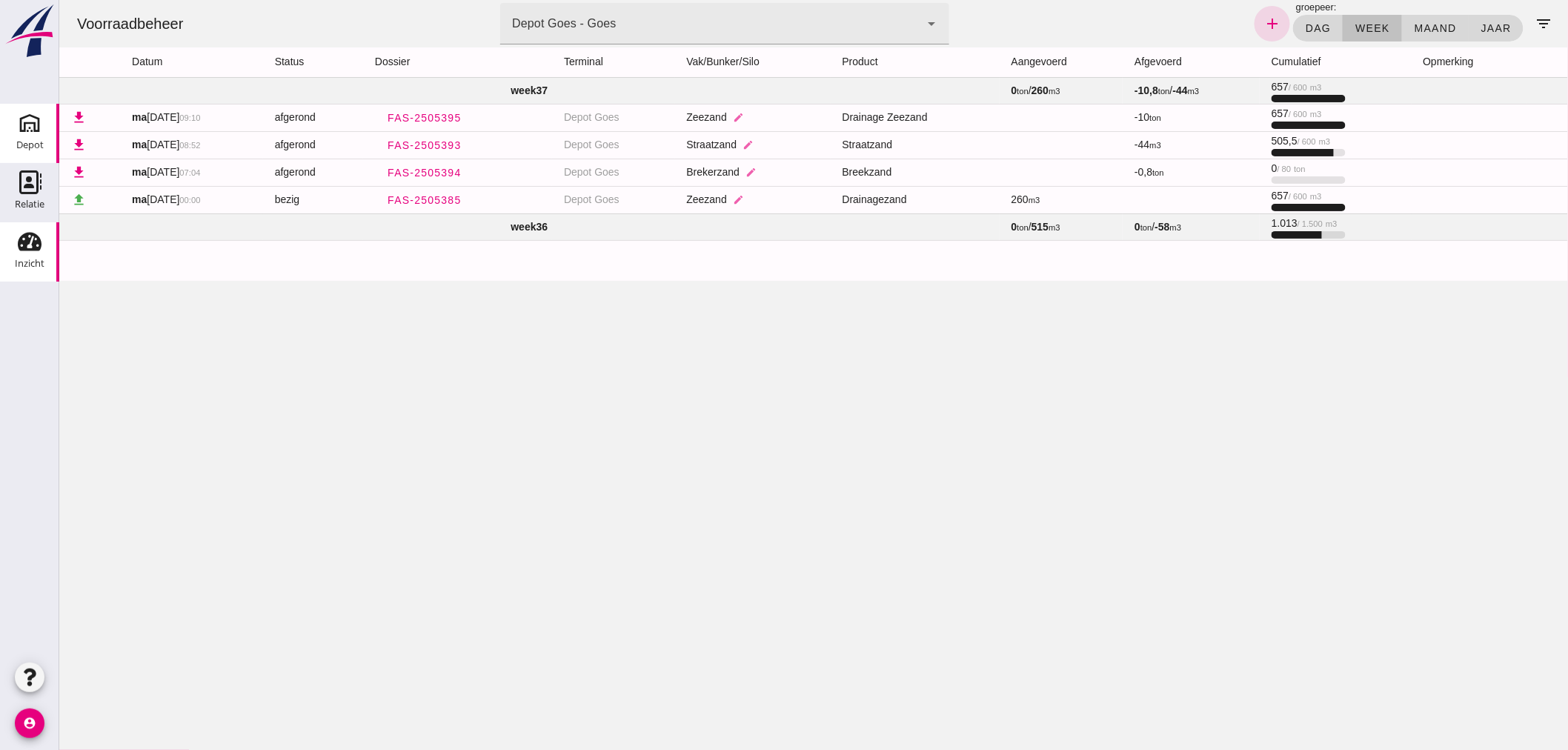
click at [32, 135] on div "Depot" at bounding box center [30, 145] width 28 height 21
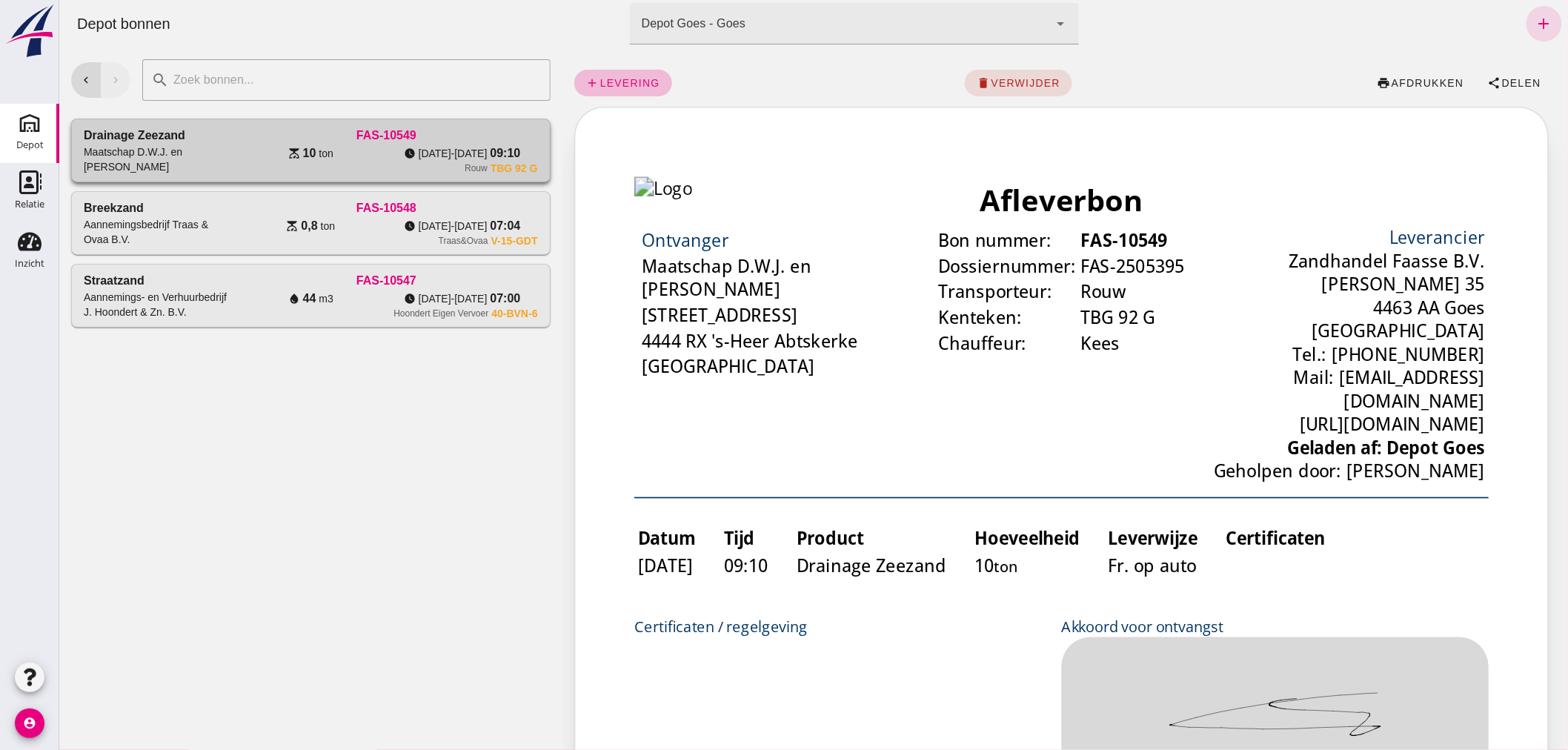
click at [375, 149] on div "scale 10 ton" at bounding box center [310, 153] width 152 height 17
click at [1390, 83] on span "afdrukken" at bounding box center [1427, 83] width 73 height 12
click at [1035, 78] on span "verwijder" at bounding box center [1024, 83] width 71 height 12
click at [1047, 79] on span "bevestig" at bounding box center [1068, 83] width 60 height 12
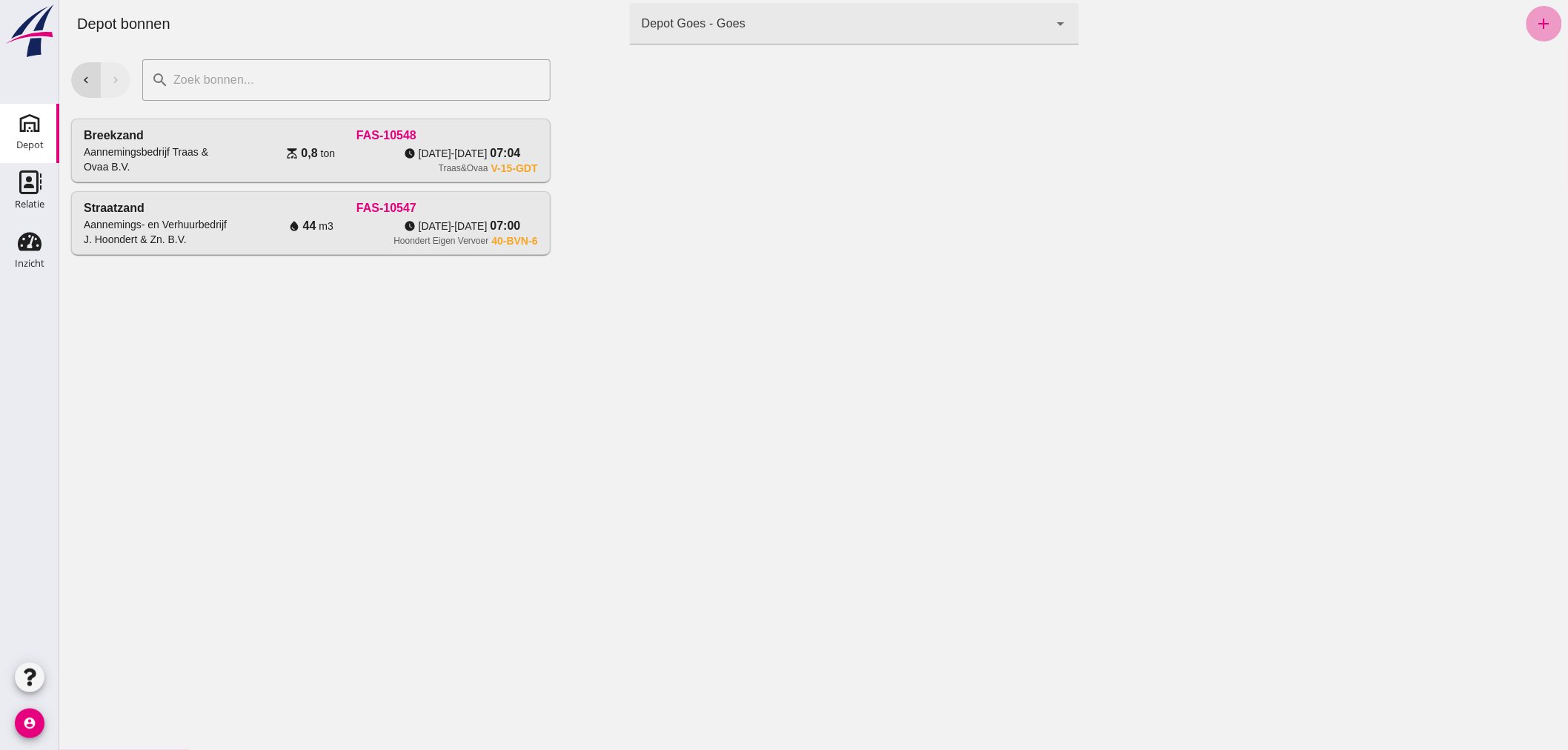
click at [1534, 21] on icon "add" at bounding box center [1542, 23] width 17 height 17
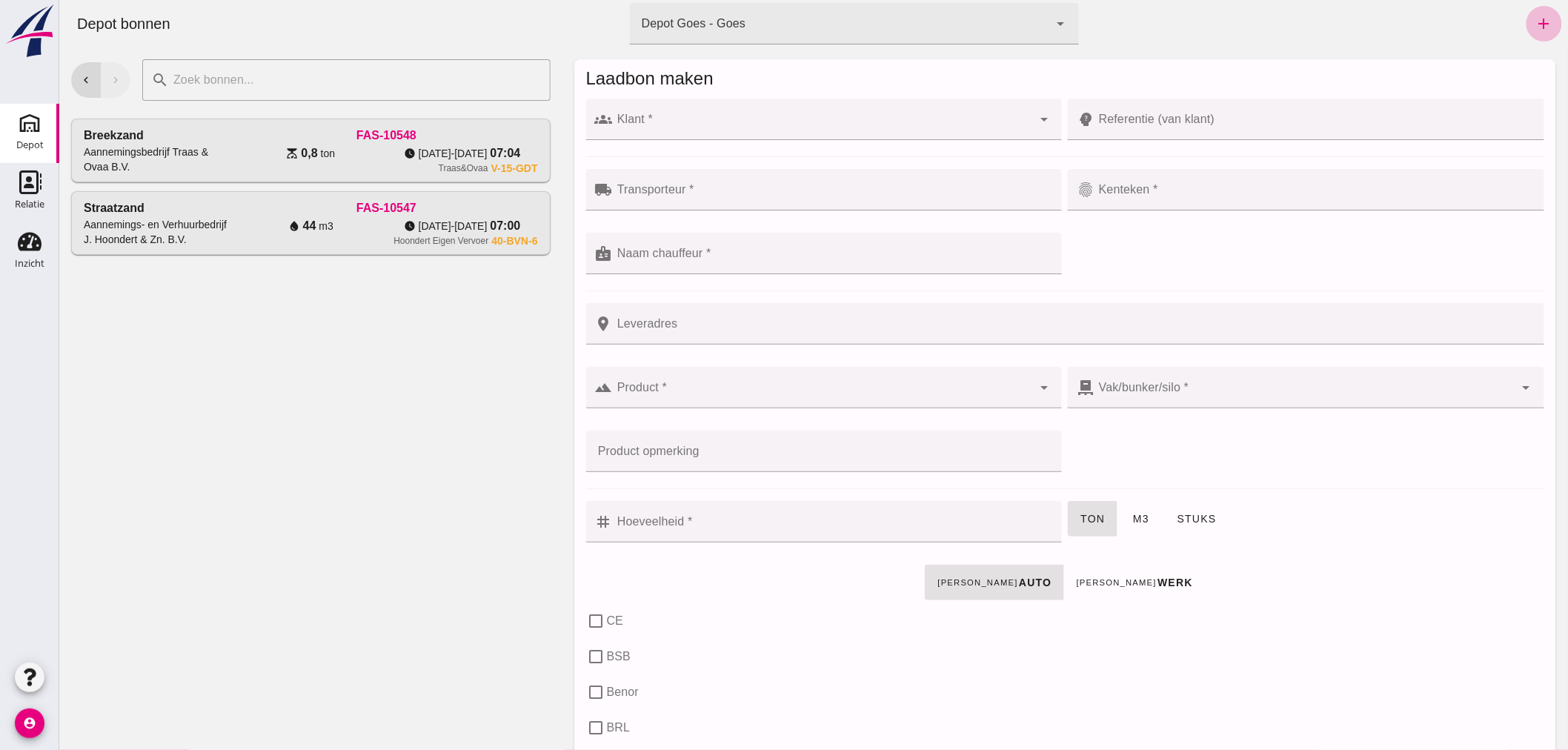
click at [825, 120] on input "Klant *" at bounding box center [821, 126] width 420 height 17
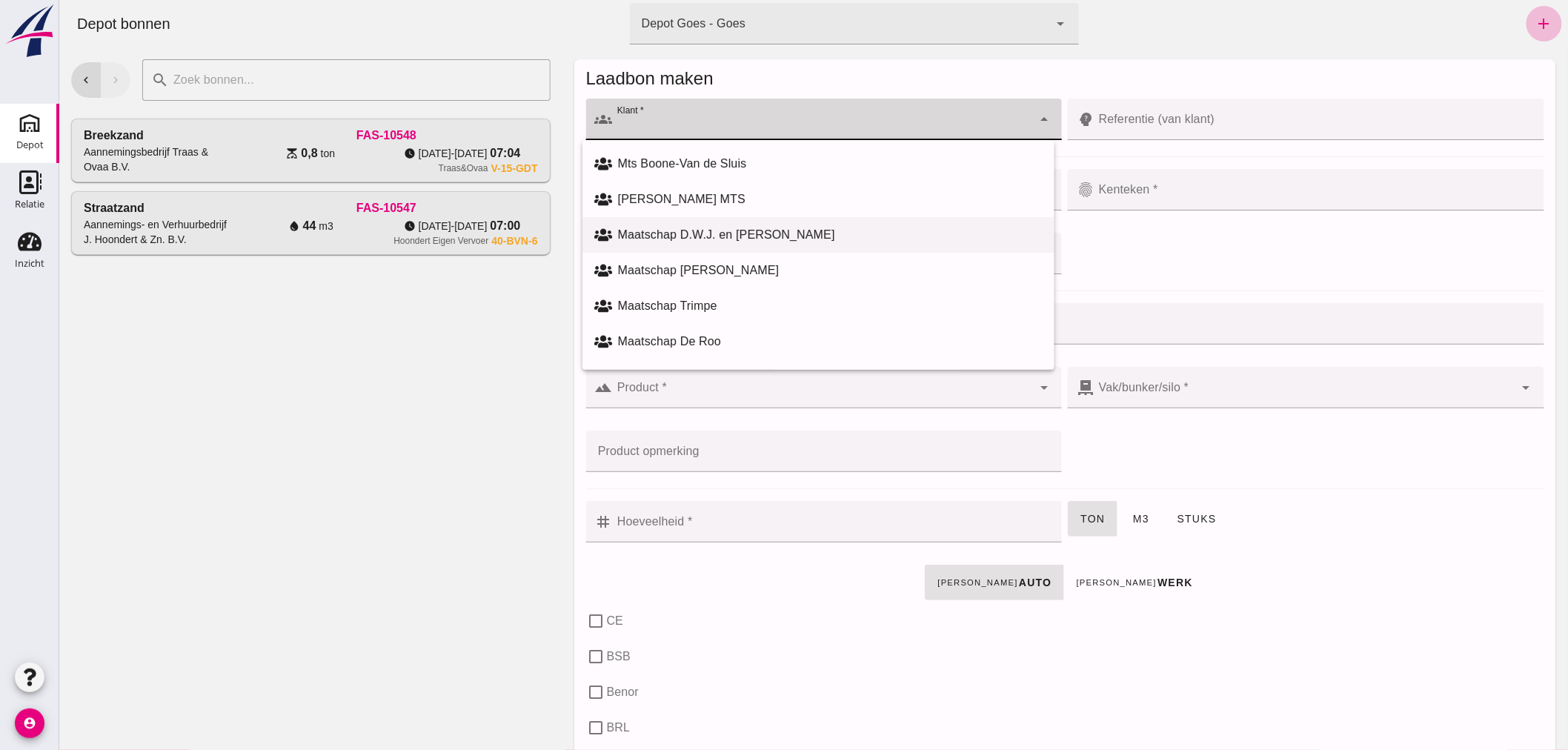
click at [737, 233] on div "Maatschap D.W.J. en [PERSON_NAME]" at bounding box center [829, 234] width 424 height 17
type input "Maatschap D.W.J. en [PERSON_NAME]"
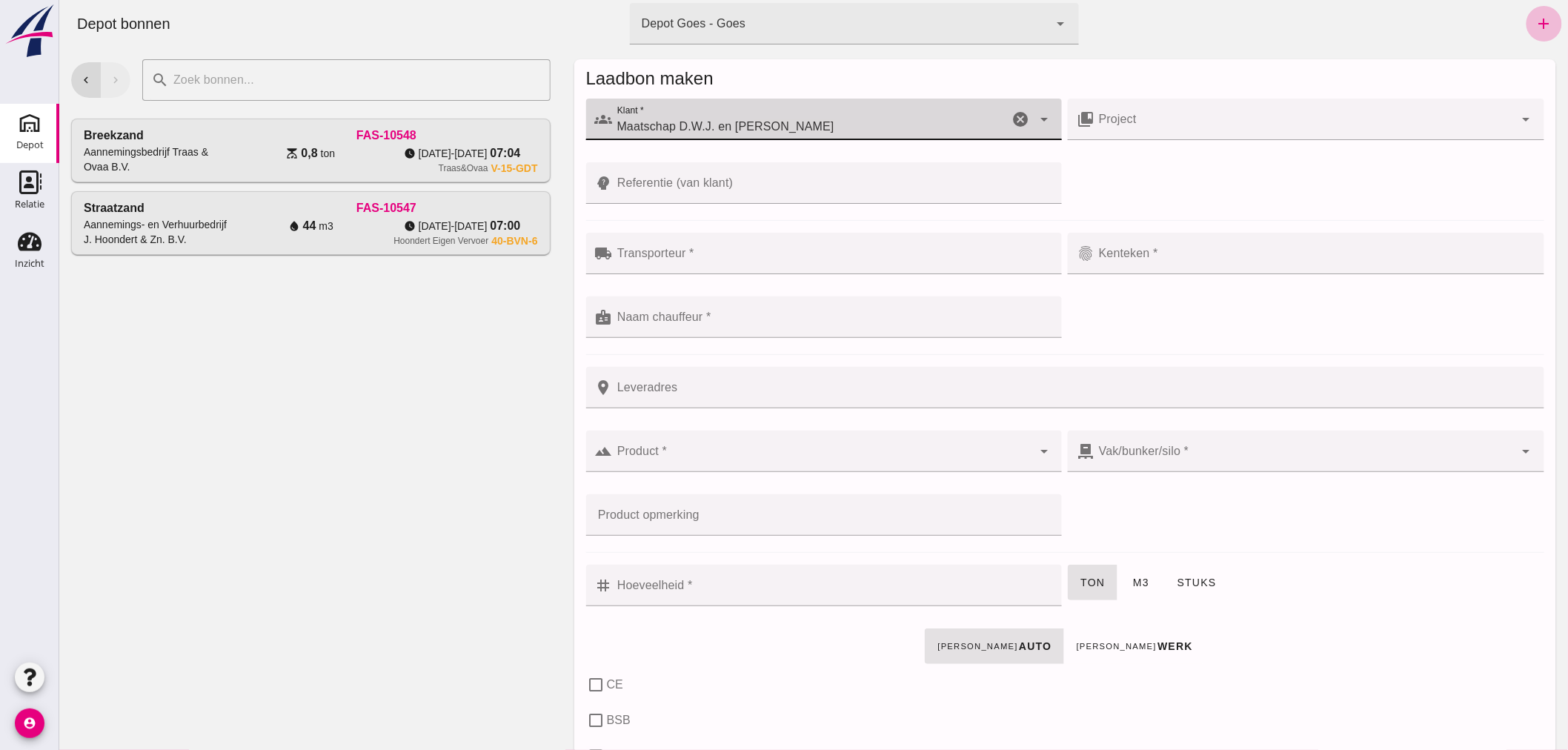
click at [756, 255] on input "Transporteur *" at bounding box center [832, 260] width 441 height 17
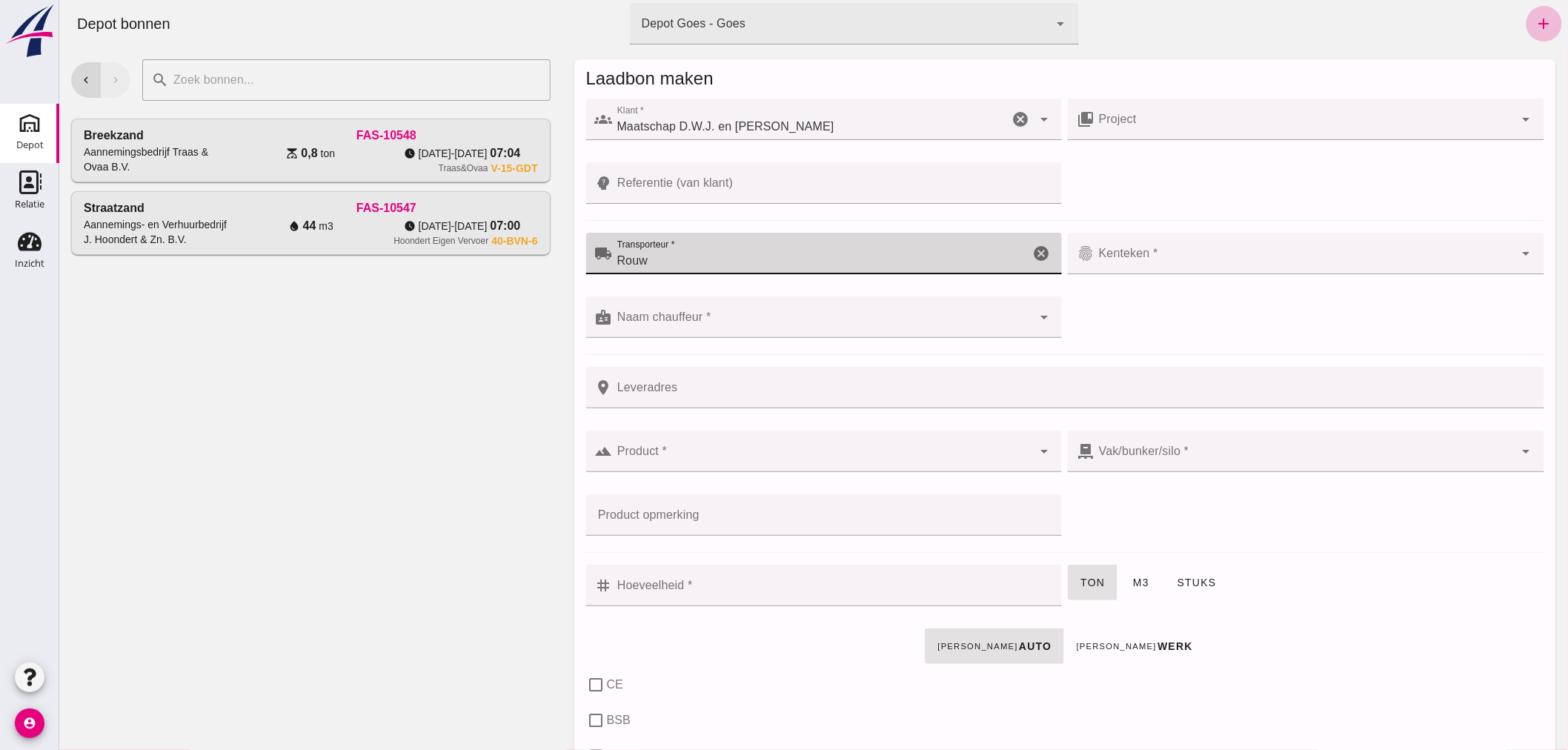
type input "Rouw"
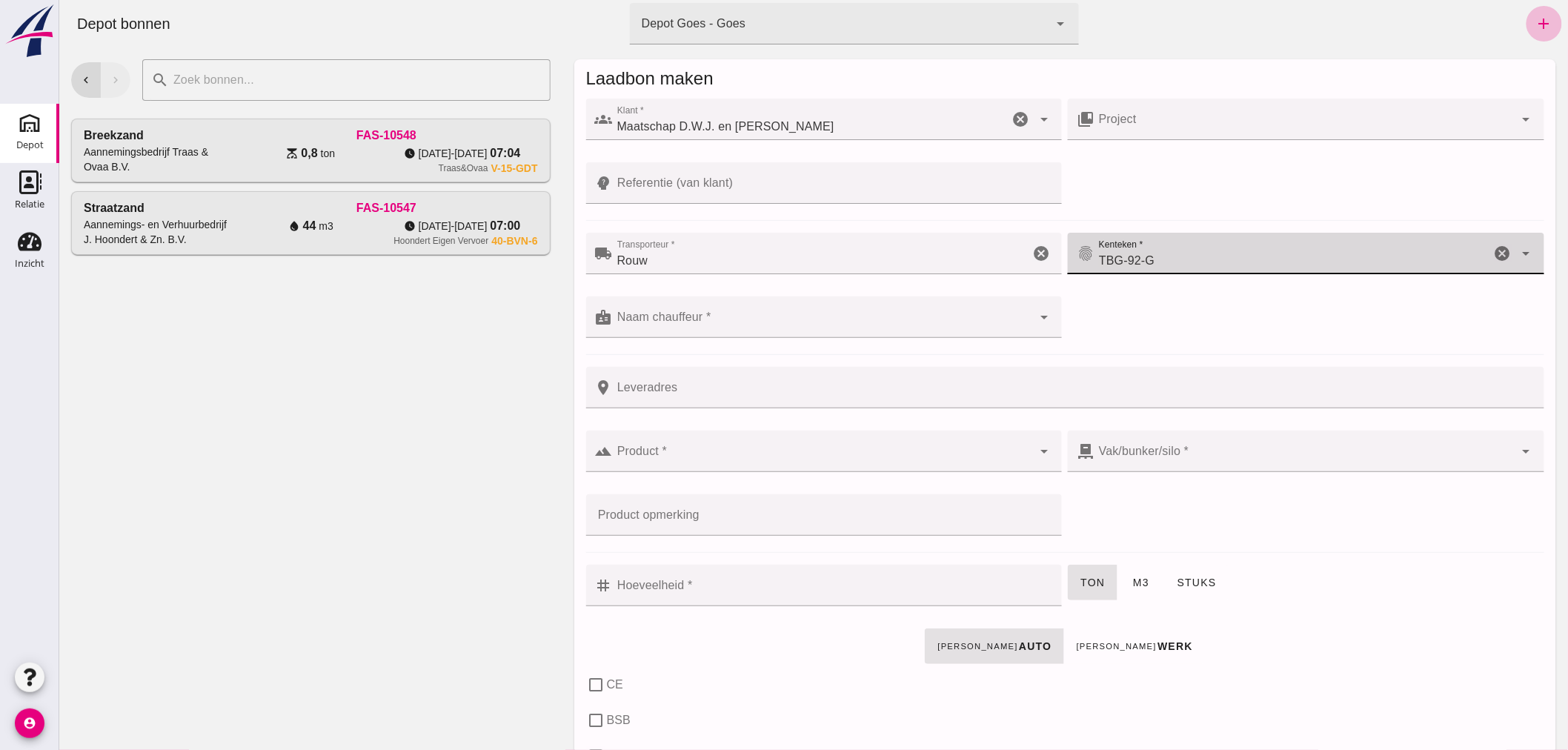
type input "TBG-92-G"
click at [928, 316] on input "Naam chauffeur *" at bounding box center [821, 324] width 420 height 17
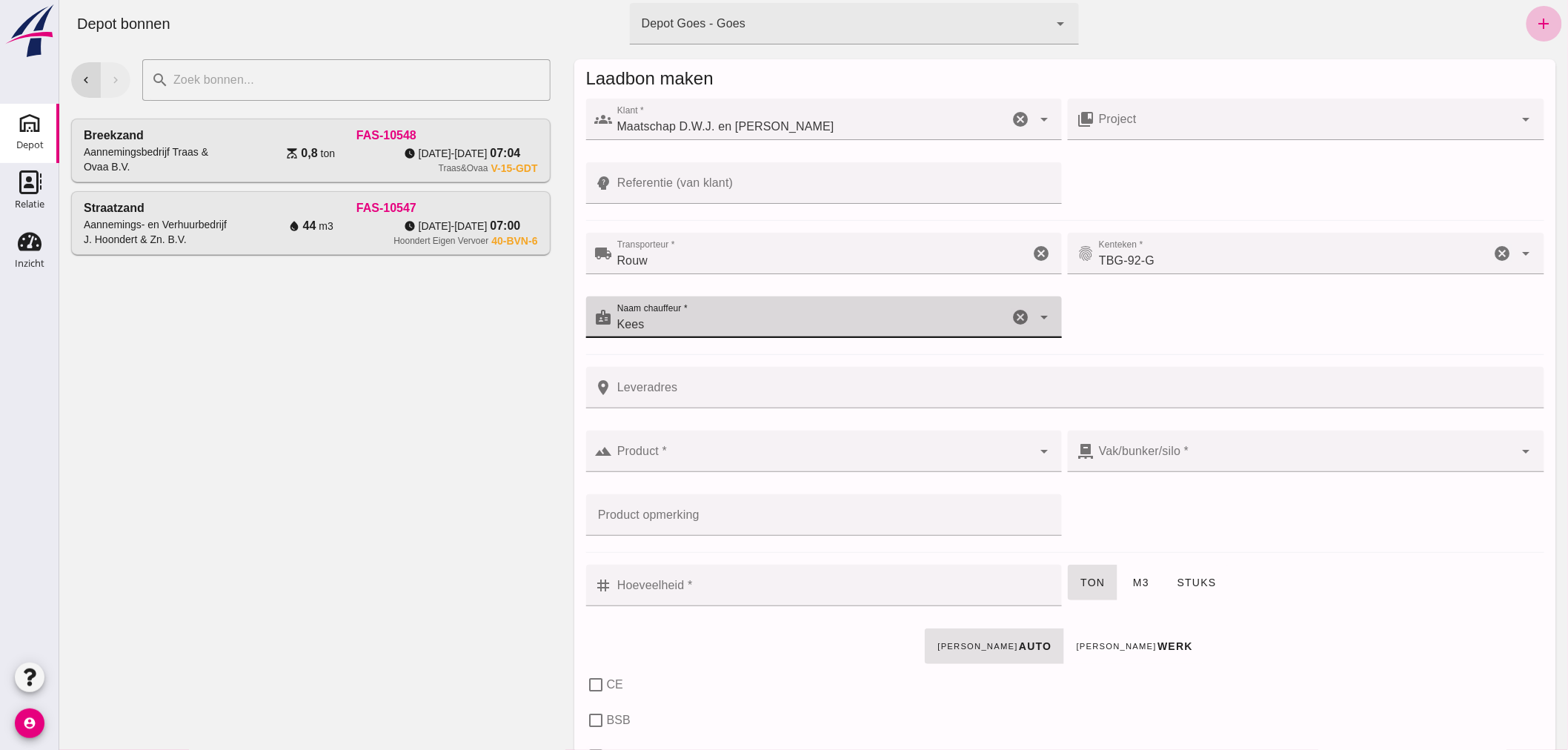
type input "Kees"
click at [779, 440] on div at bounding box center [821, 451] width 420 height 41
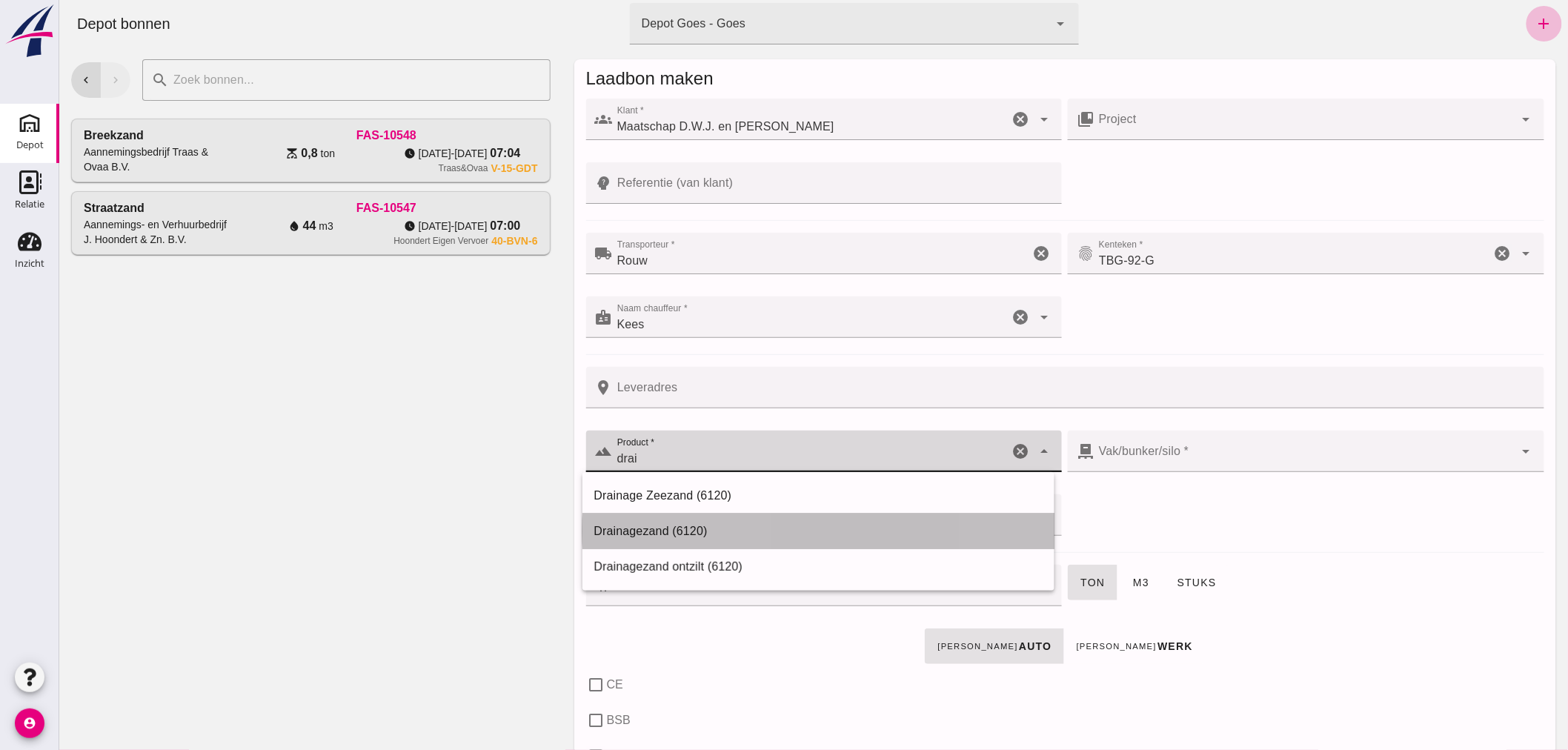
click at [706, 525] on div "Drainagezand (6120)" at bounding box center [818, 531] width 448 height 17
type input "Drainagezand (6120)"
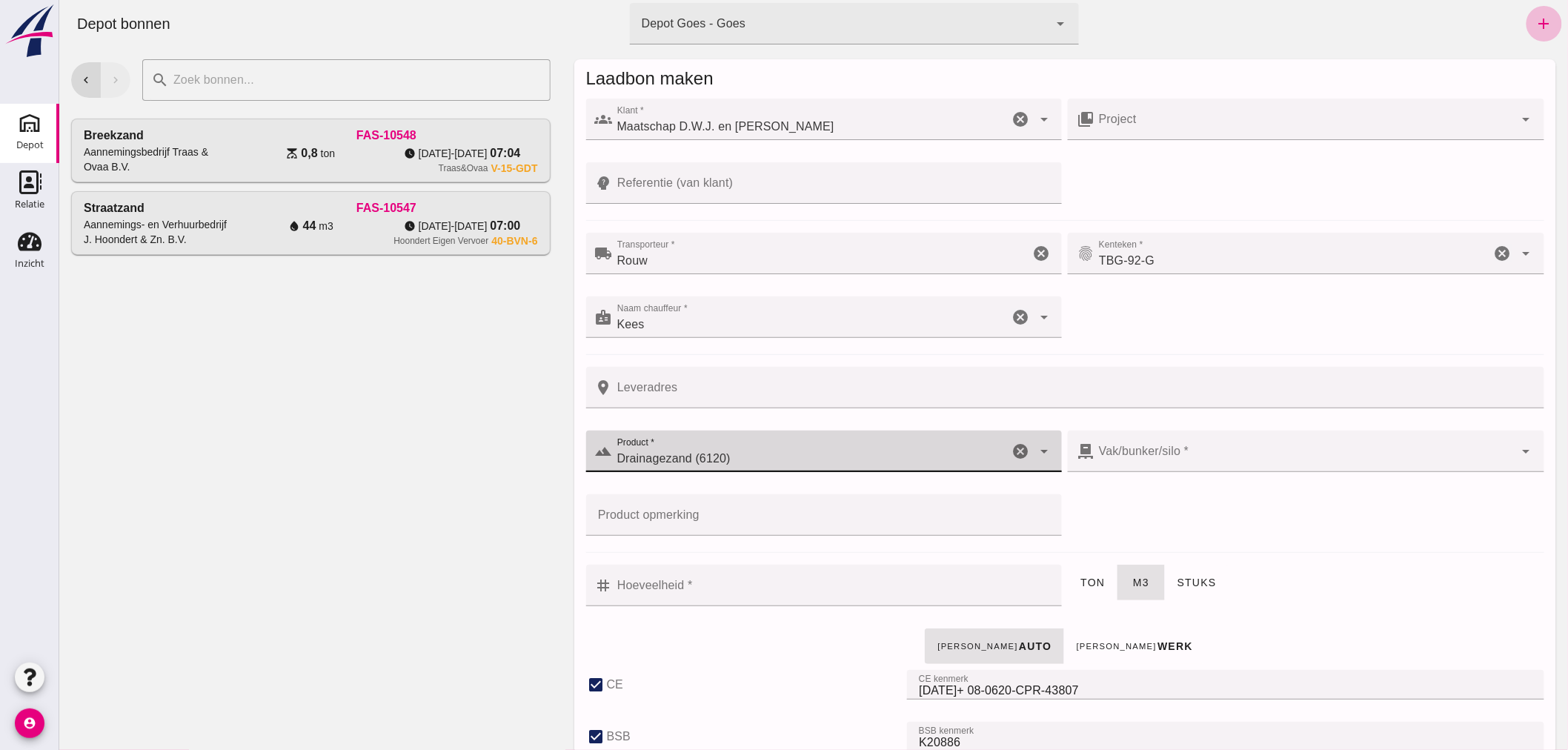
type input "302"
checkbox input "true"
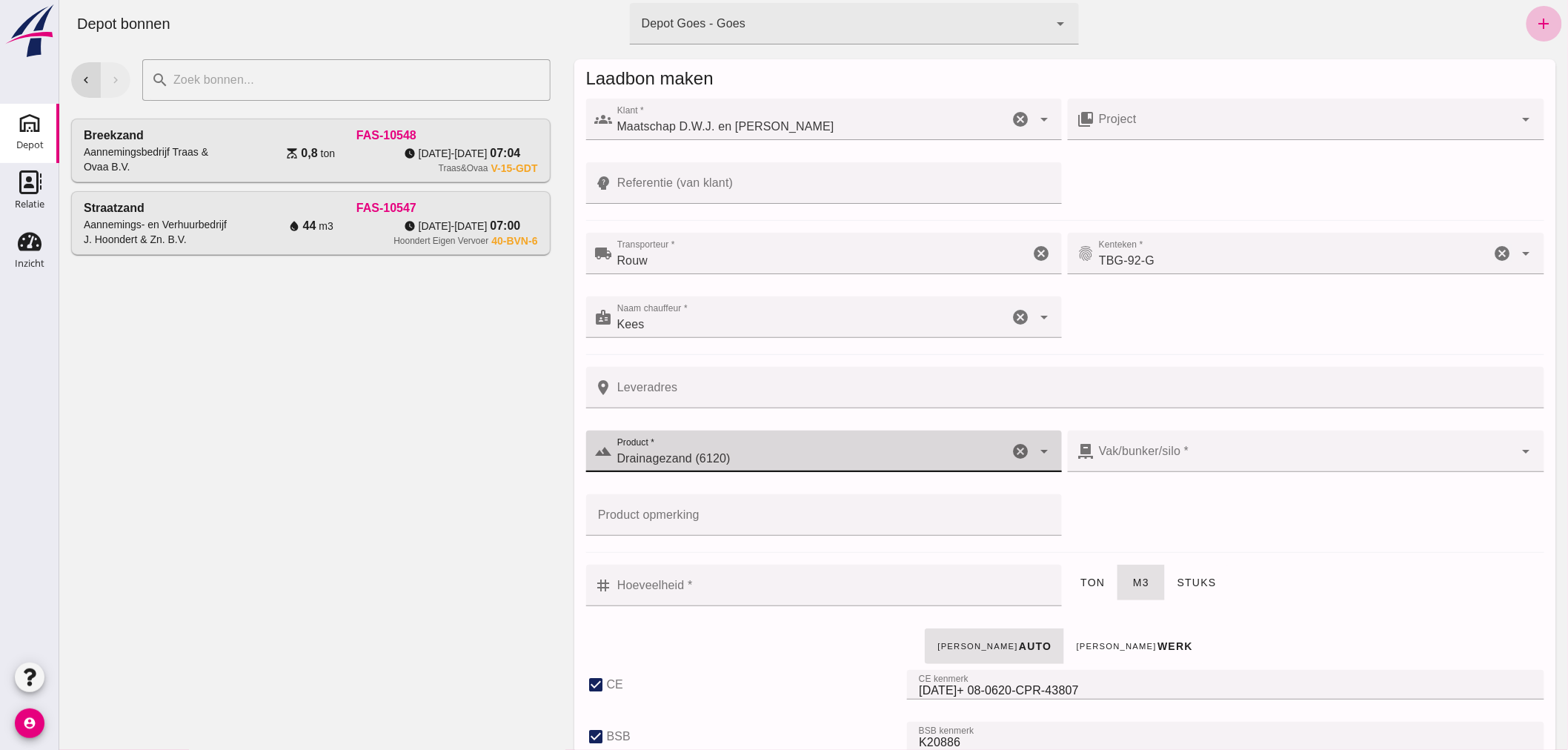
checkbox input "true"
type input "40"
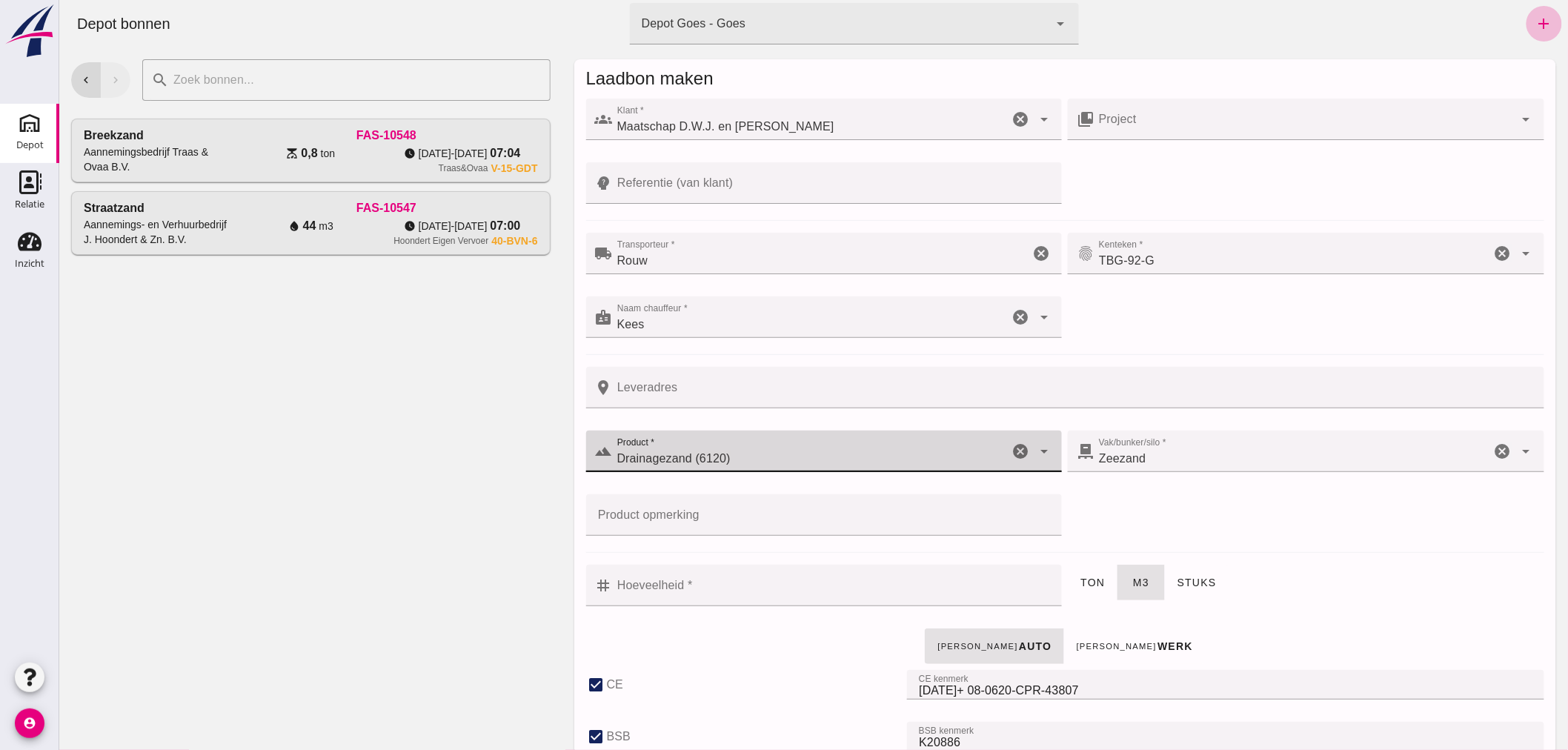
type input "Drainagezand (6120)"
click at [734, 576] on input "Hoeveelheid *" at bounding box center [832, 585] width 441 height 41
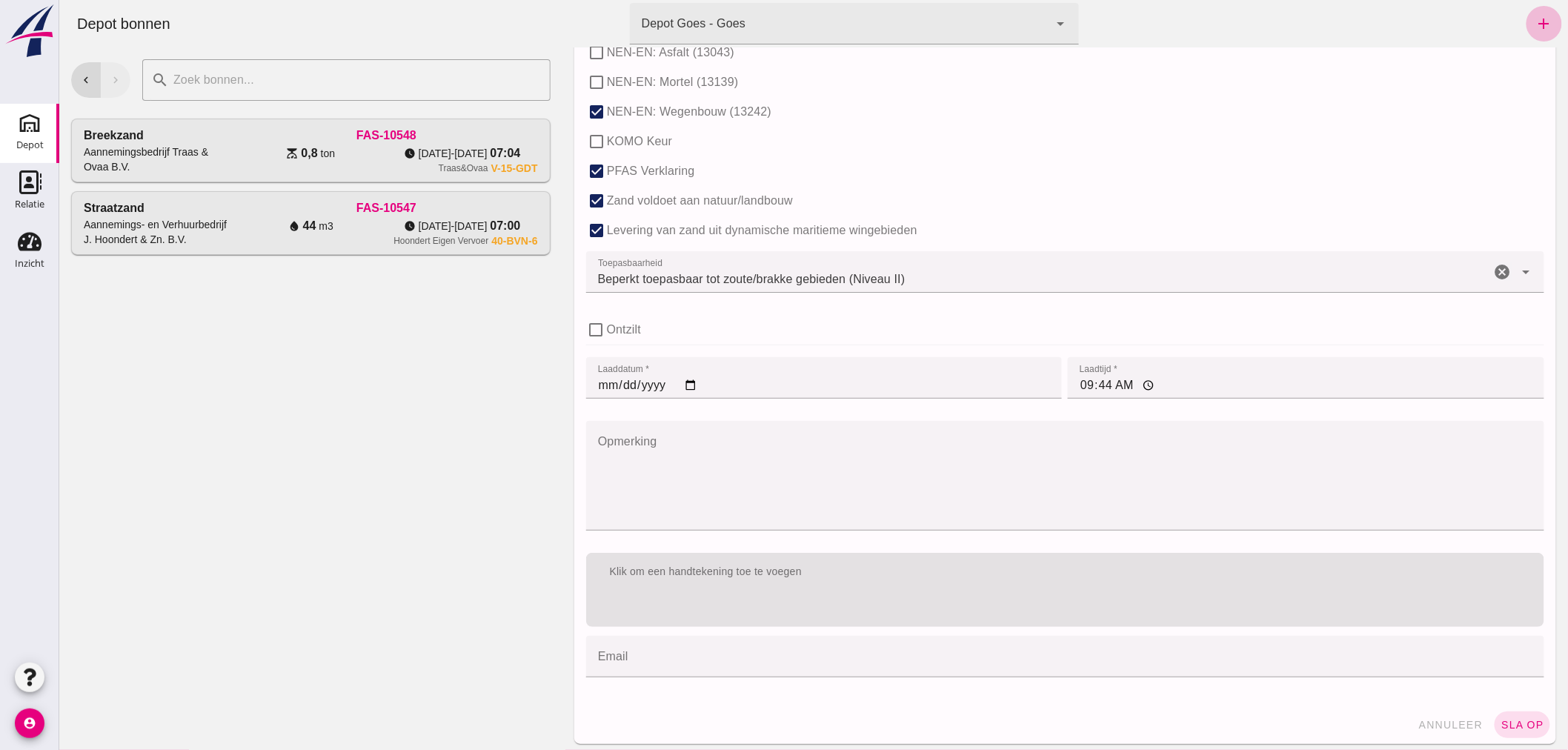
scroll to position [906, 0]
type input "10"
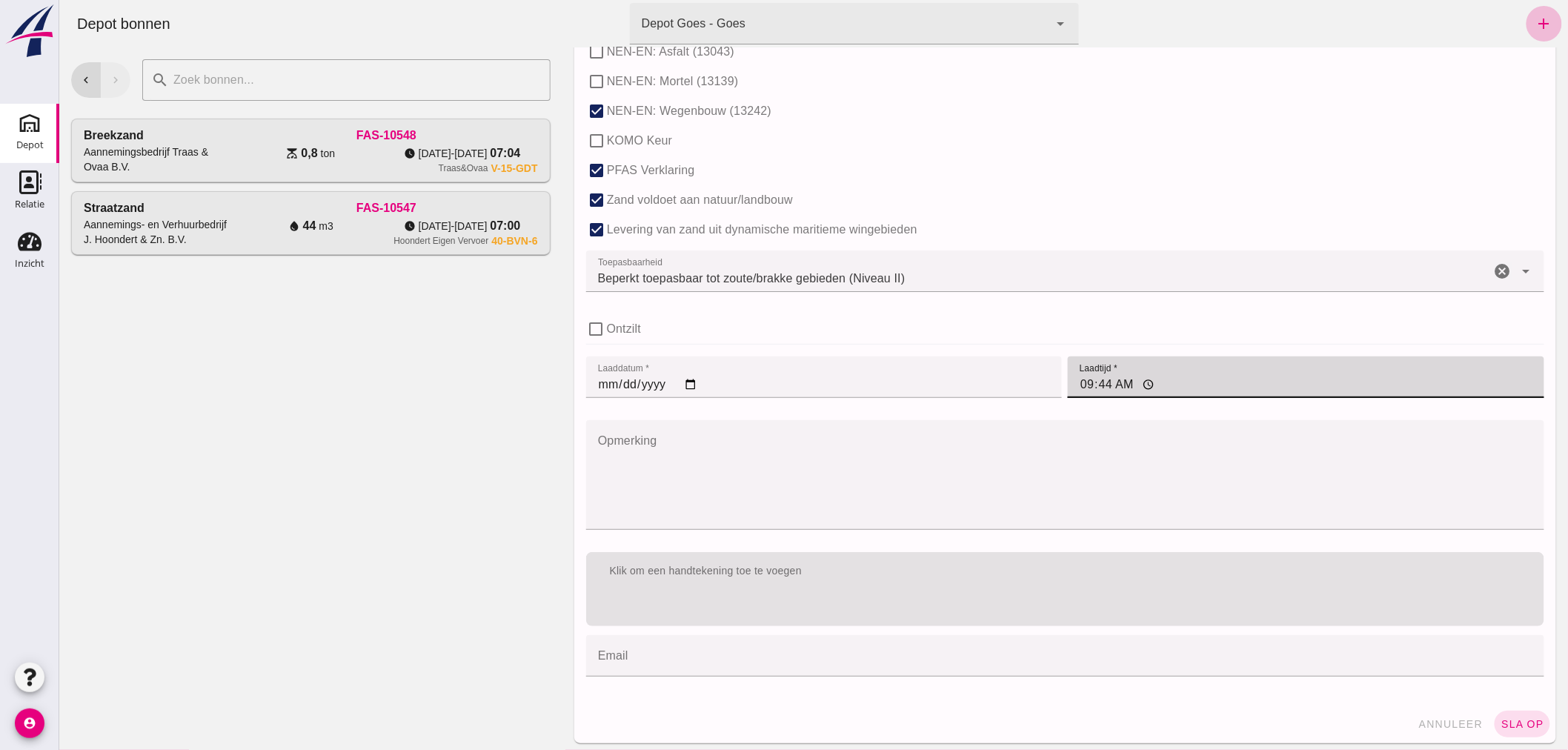
click at [1120, 382] on input "09:44" at bounding box center [1304, 377] width 477 height 41
type input "09:10"
click at [1186, 529] on textarea "Opmerking" at bounding box center [1064, 474] width 958 height 109
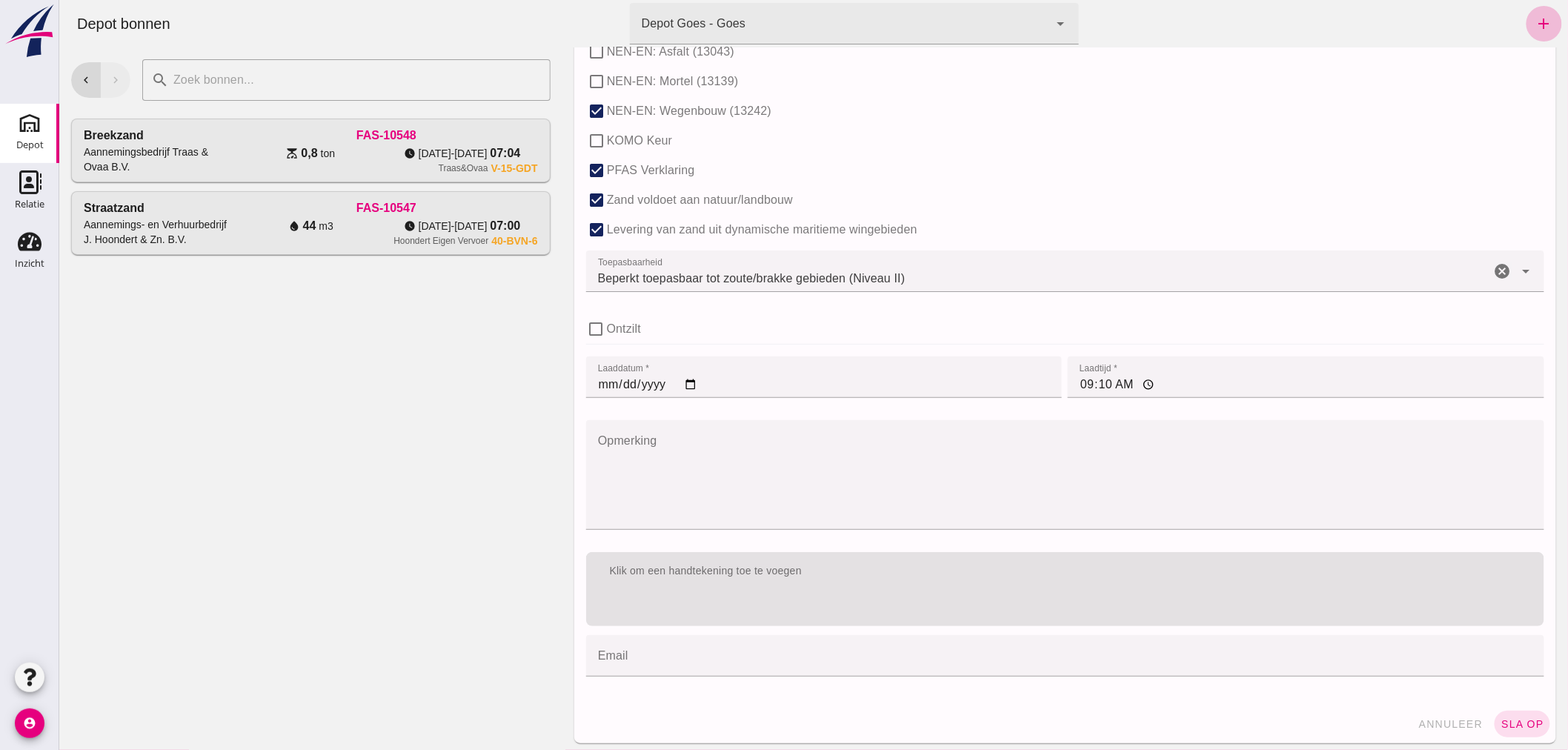
click at [1219, 550] on div "Klik om een handtekening toe te voegen email email cancel" at bounding box center [1064, 623] width 964 height 147
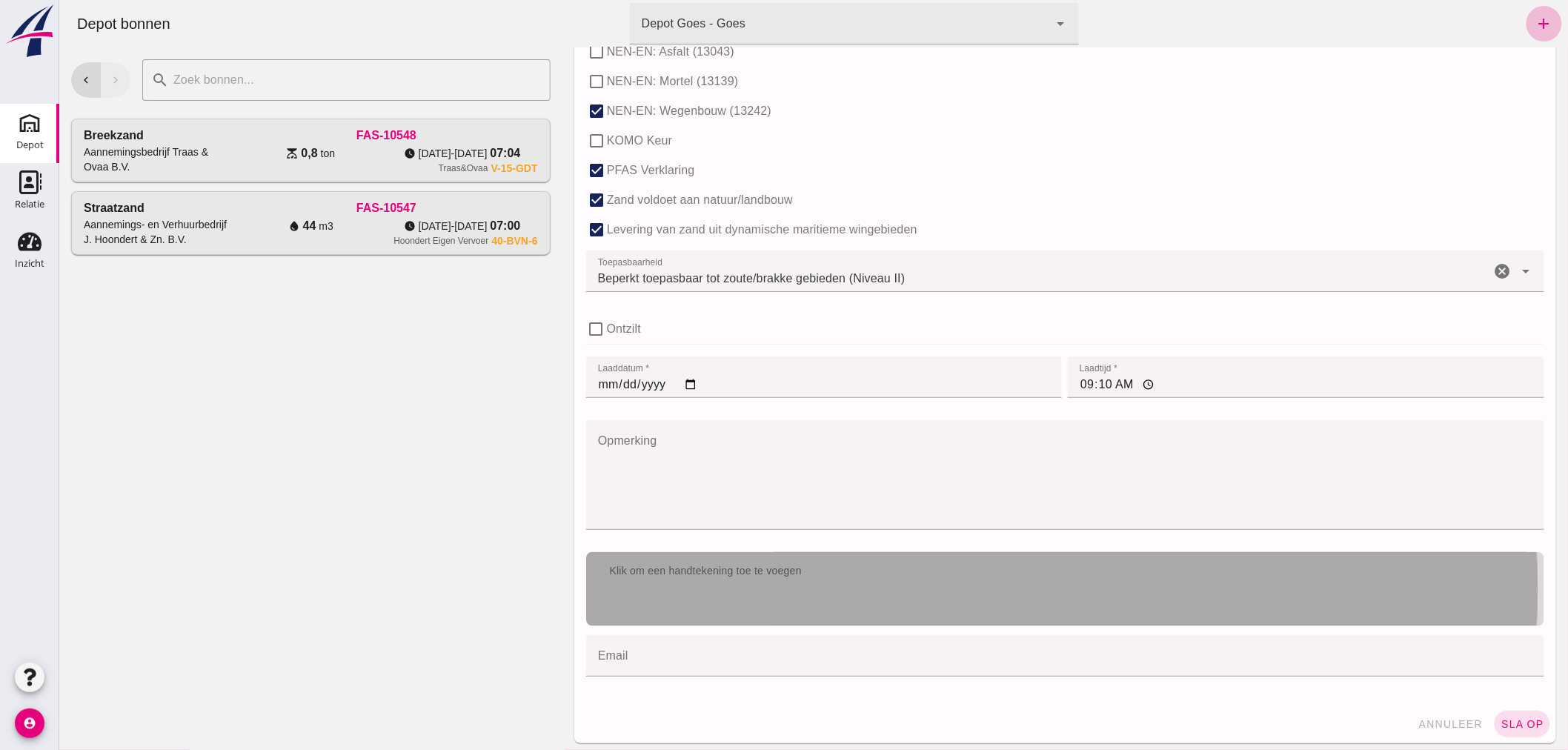
click at [1177, 575] on div "Klik om een handtekening toe te voegen" at bounding box center [1064, 572] width 934 height 15
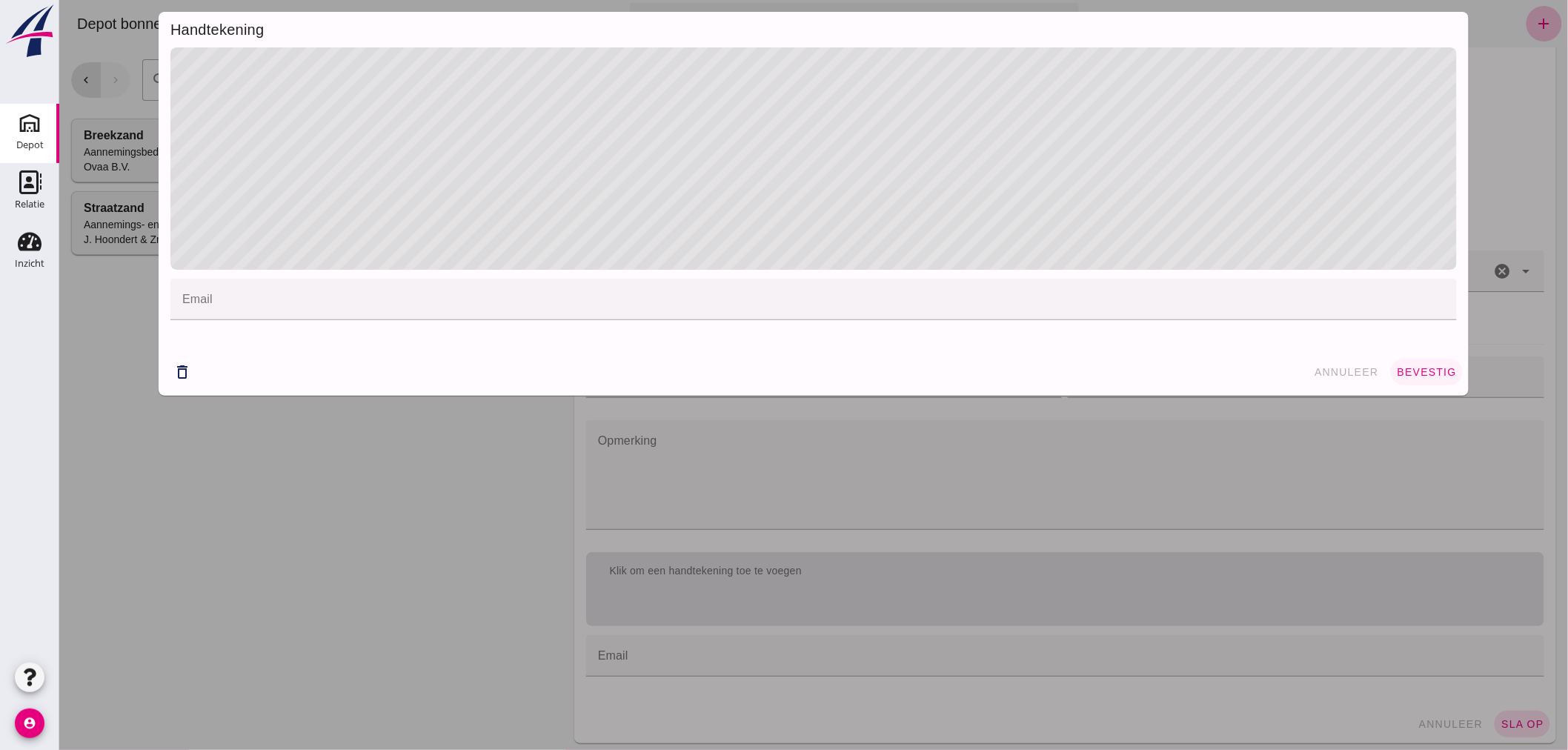
click at [1415, 369] on span "bevestig" at bounding box center [1425, 371] width 60 height 12
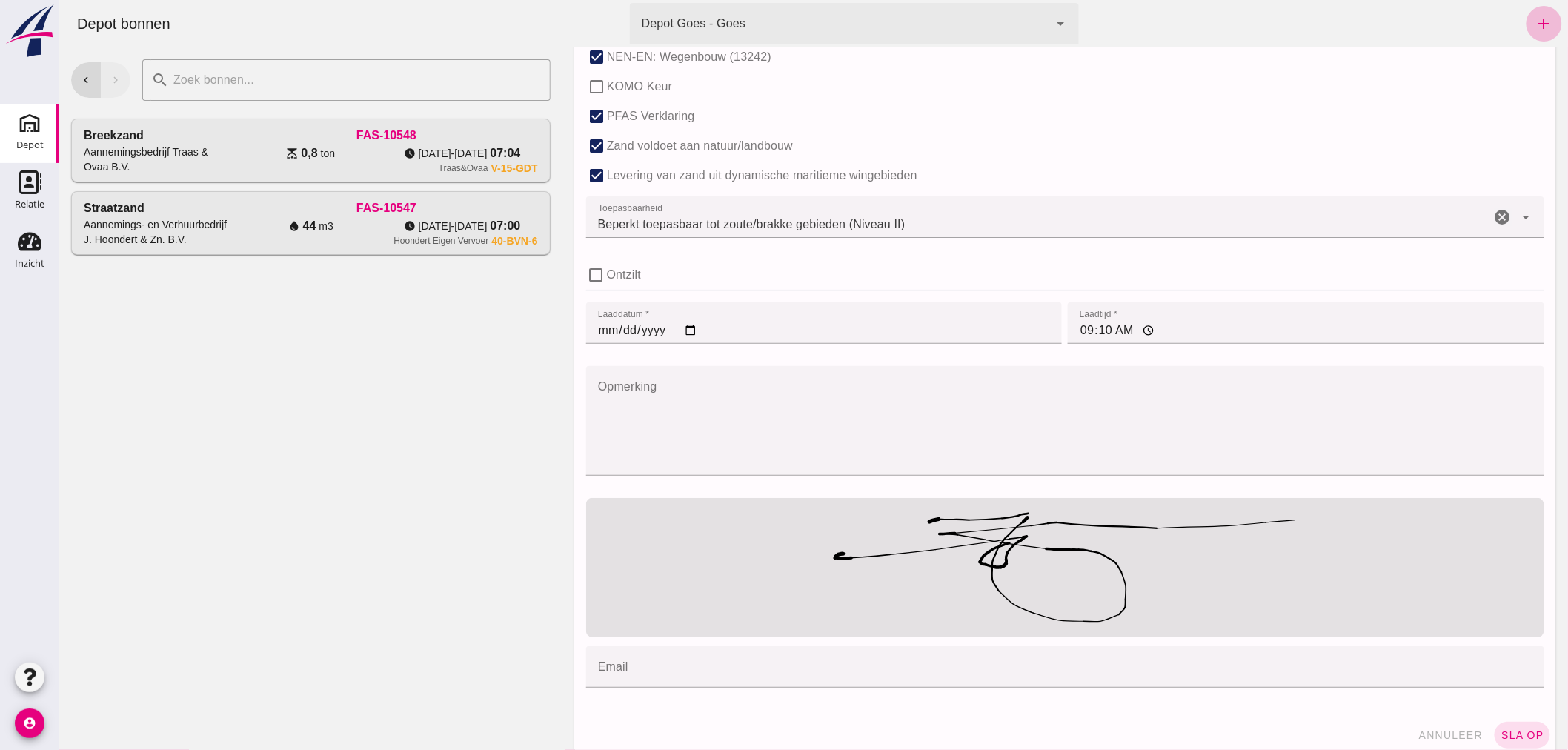
scroll to position [975, 0]
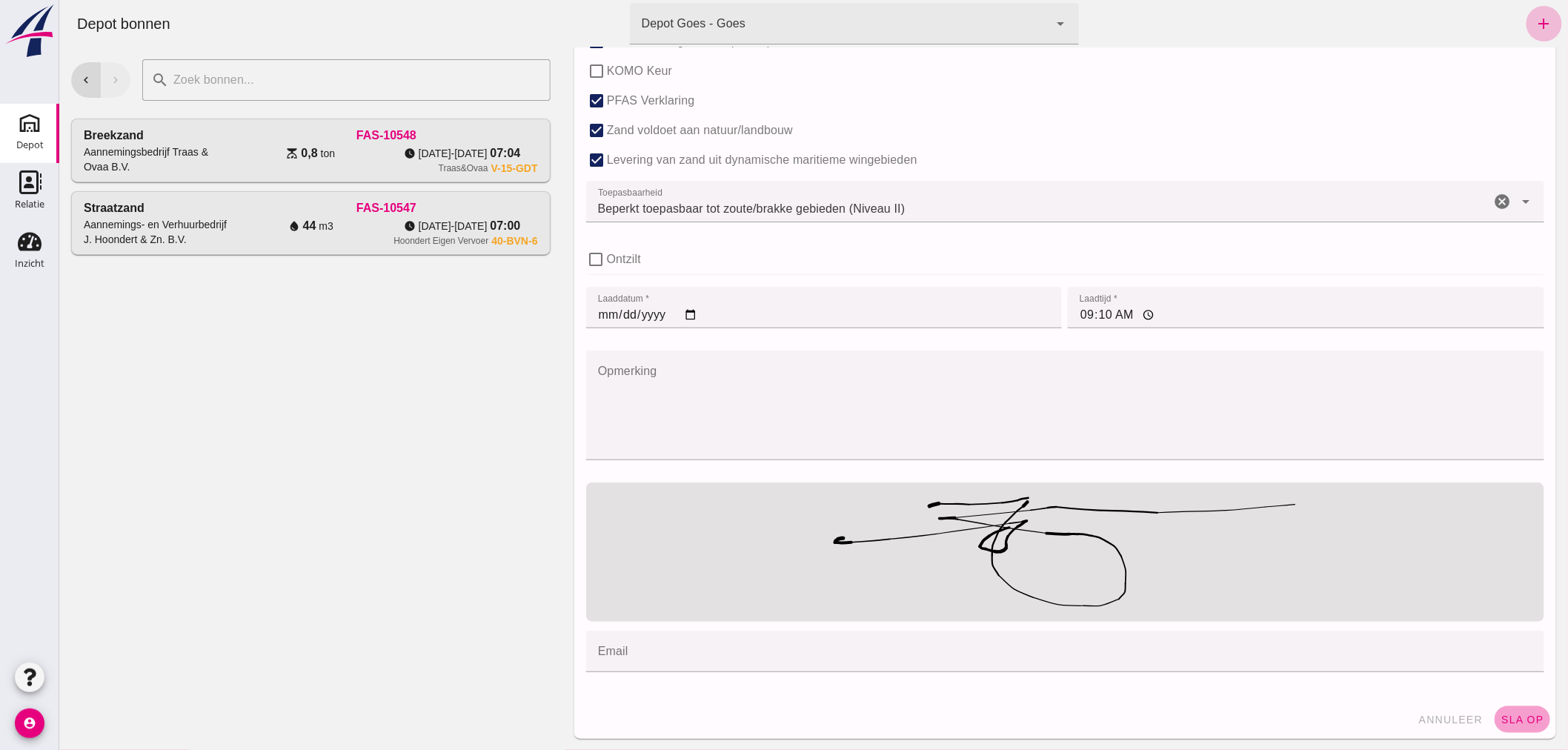
click at [1517, 714] on span "sla op" at bounding box center [1521, 720] width 44 height 12
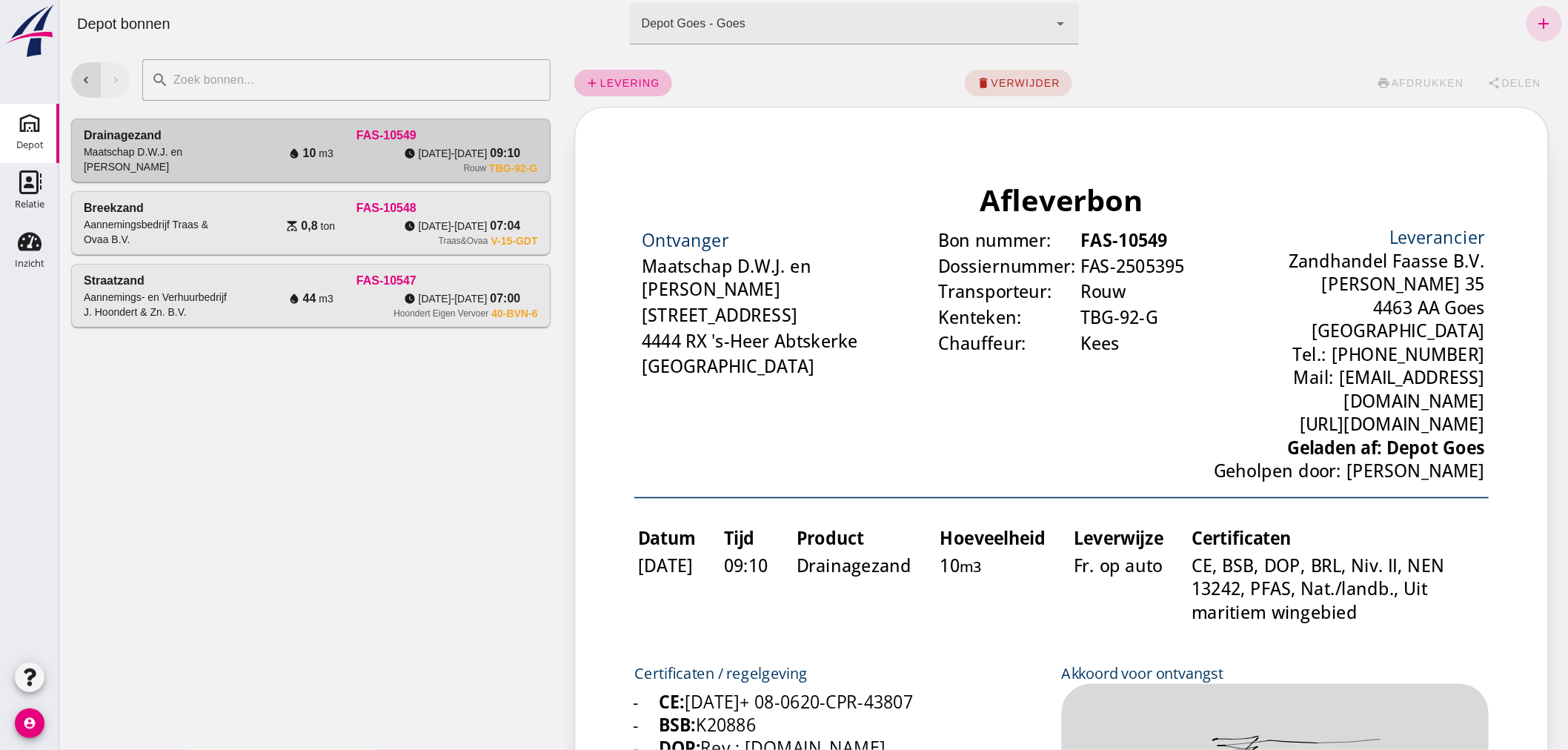
scroll to position [0, 0]
click at [28, 244] on icon "Inzicht" at bounding box center [29, 242] width 24 height 24
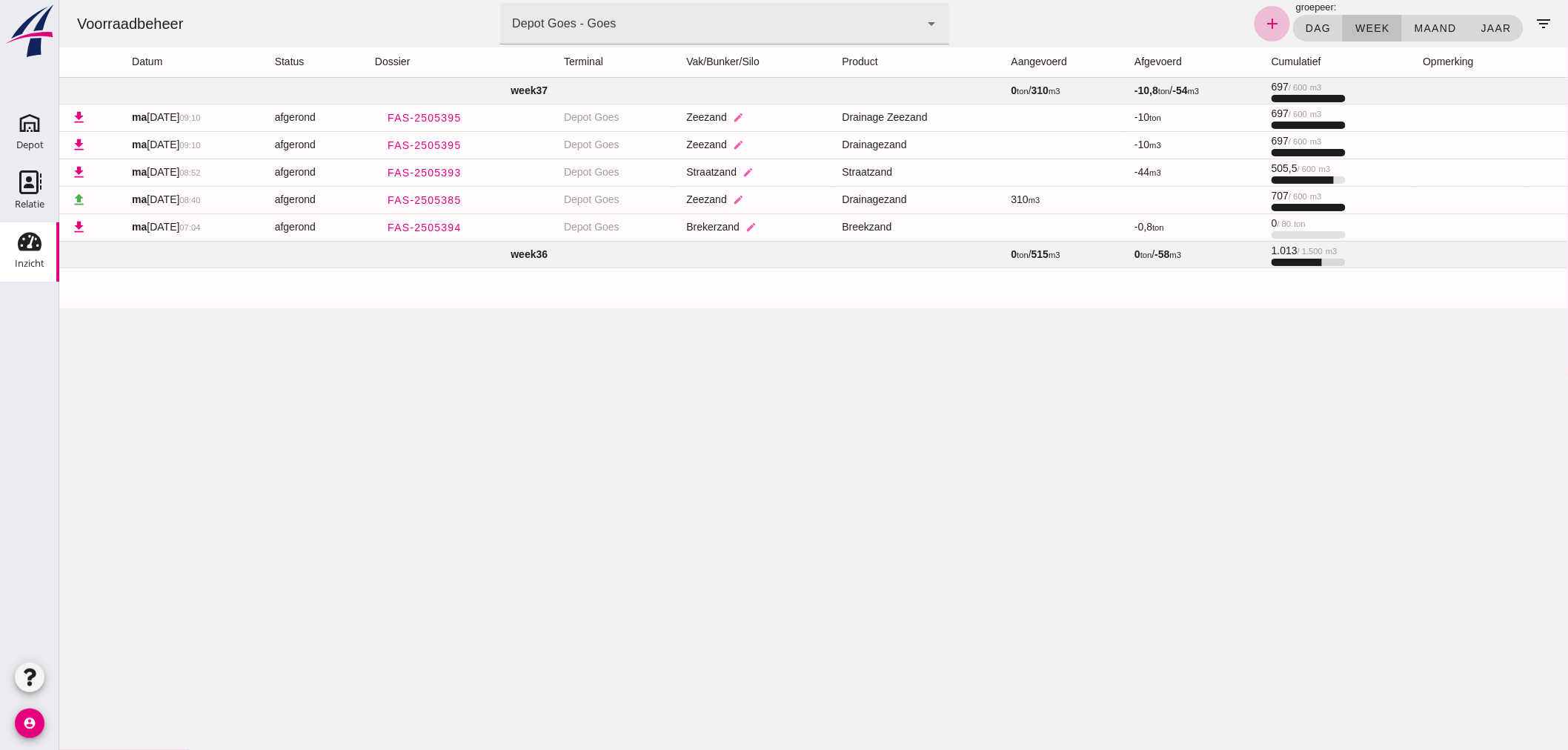
click at [1016, 196] on span "310 m3" at bounding box center [1024, 199] width 28 height 12
click at [1050, 200] on td "310 m3" at bounding box center [1060, 199] width 124 height 28
click at [23, 137] on div "Depot" at bounding box center [30, 145] width 28 height 21
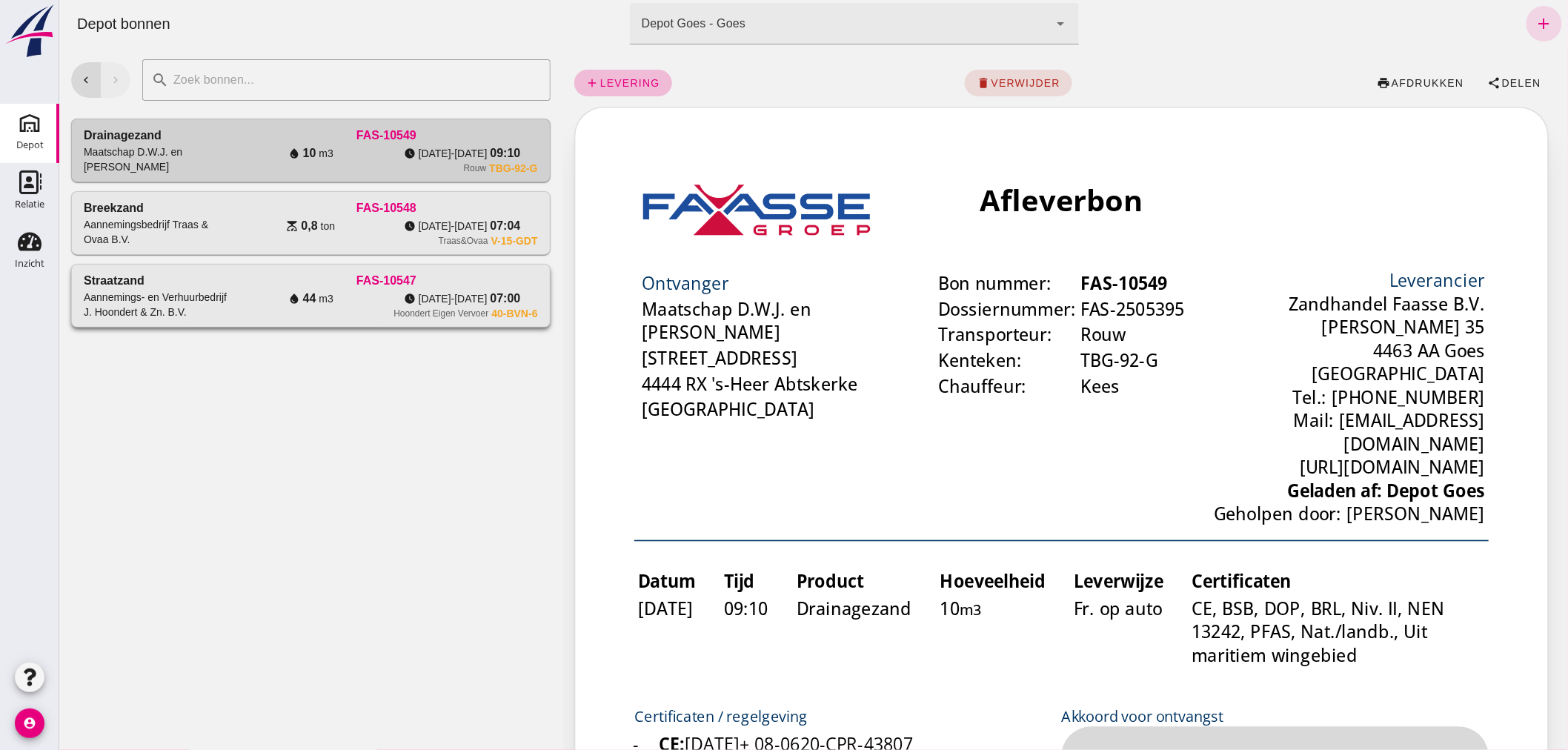
drag, startPoint x: 210, startPoint y: 290, endPoint x: 242, endPoint y: 288, distance: 32.1
click at [210, 290] on div "Aannemings- en Verhuurbedrijf J. Hoondert & Zn. B.V." at bounding box center [158, 304] width 152 height 29
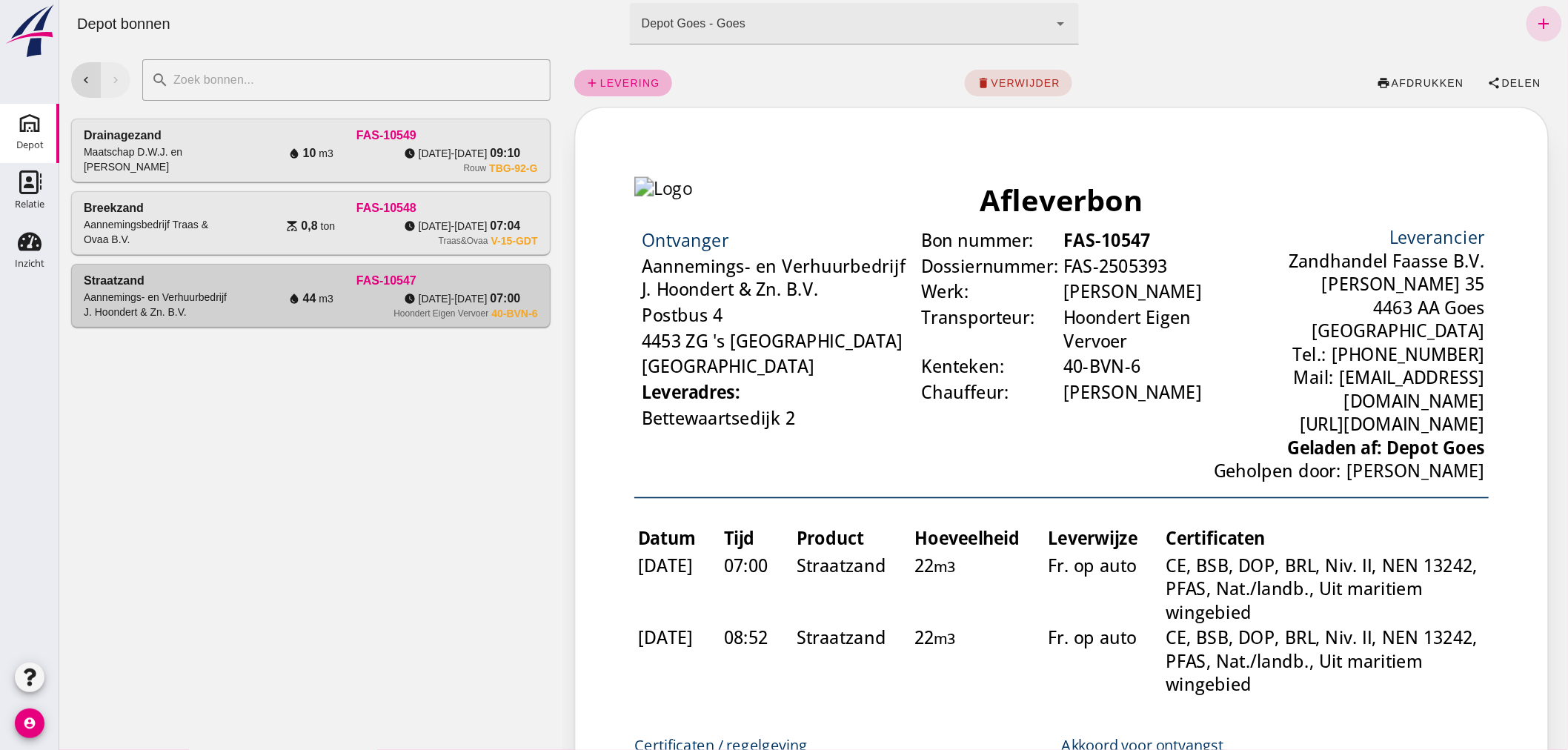
click at [641, 77] on span "levering" at bounding box center [629, 83] width 61 height 12
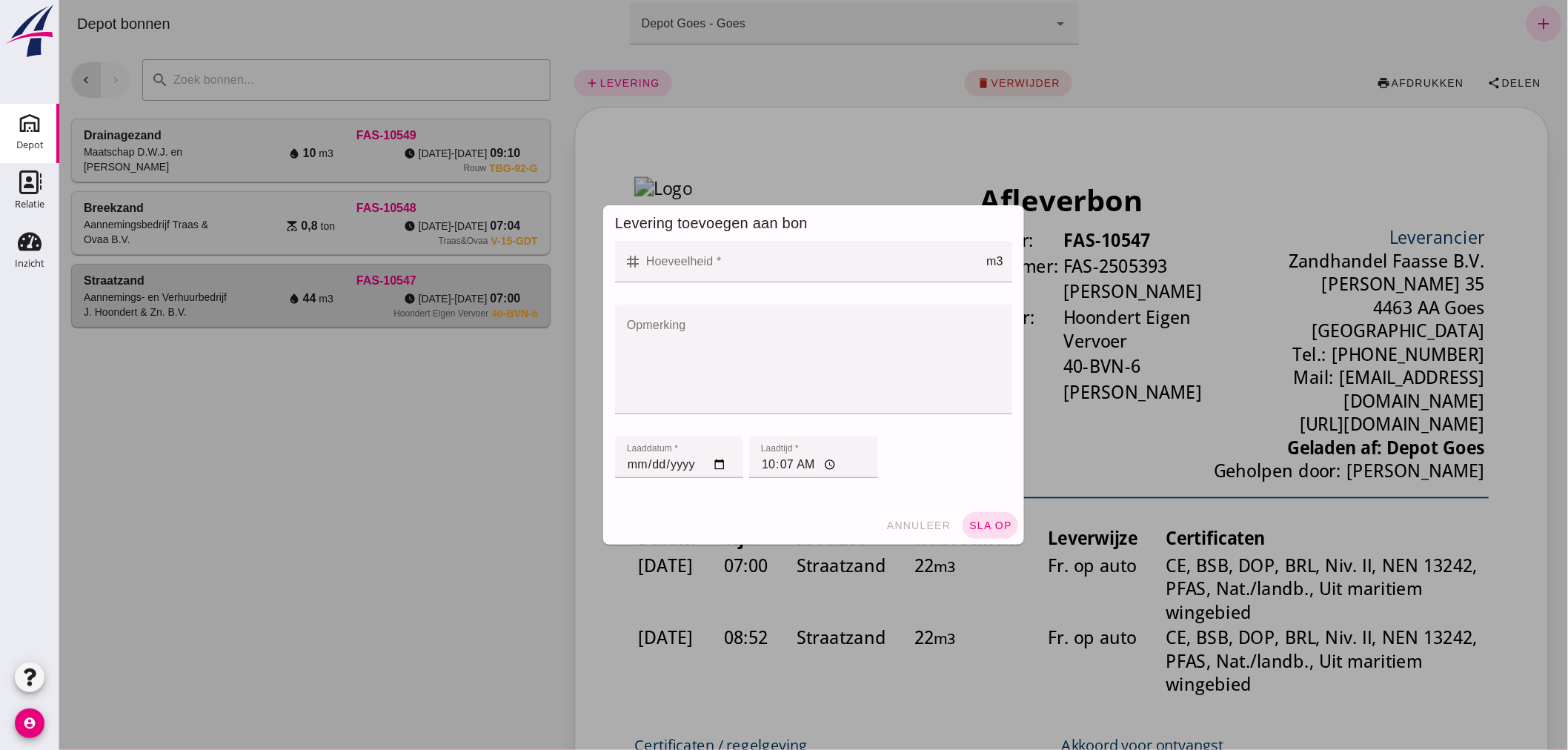
click at [752, 265] on input "Hoeveelheid *" at bounding box center [813, 261] width 344 height 41
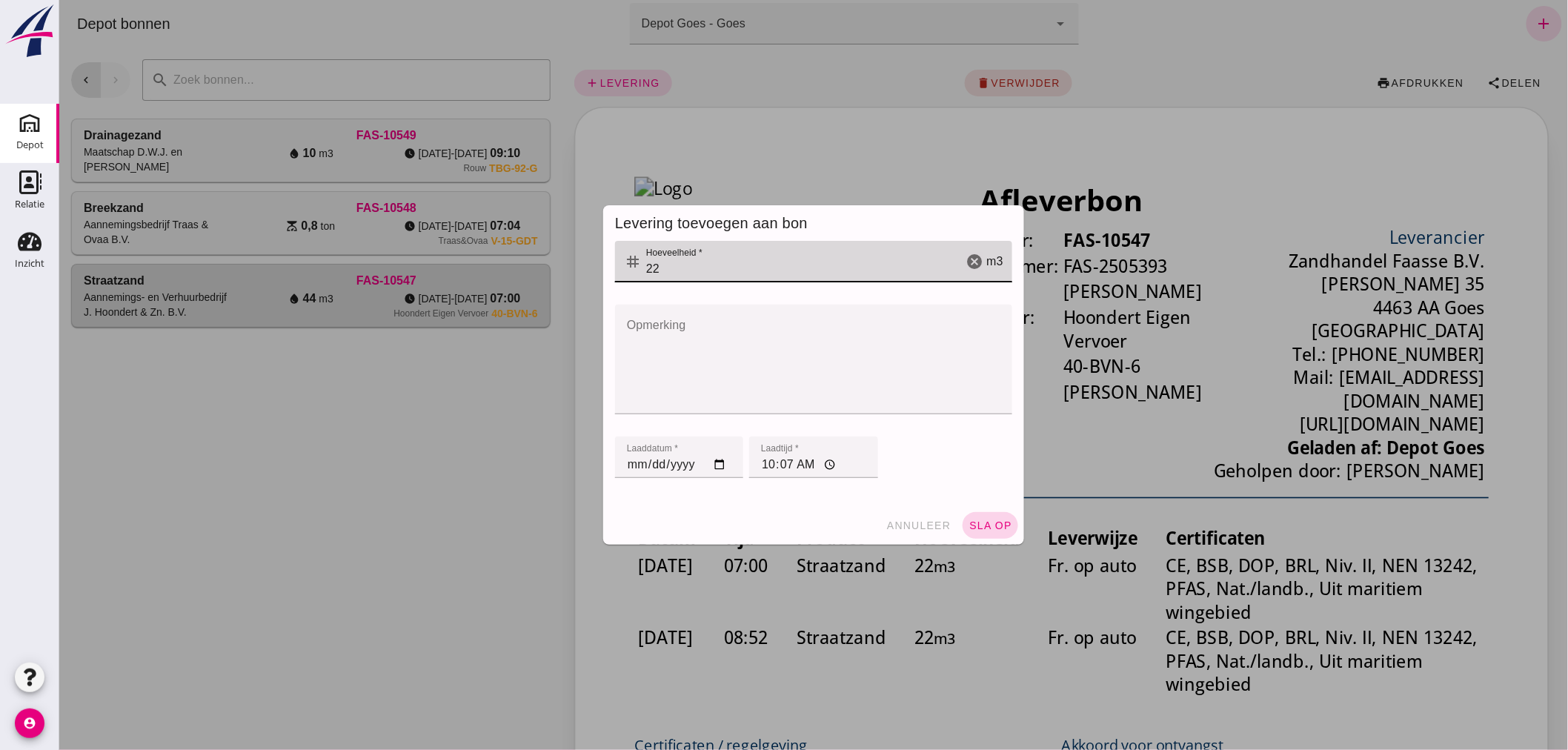
type input "22"
click at [994, 520] on span "sla op" at bounding box center [989, 525] width 44 height 12
